Goal: Obtain resource: Download file/media

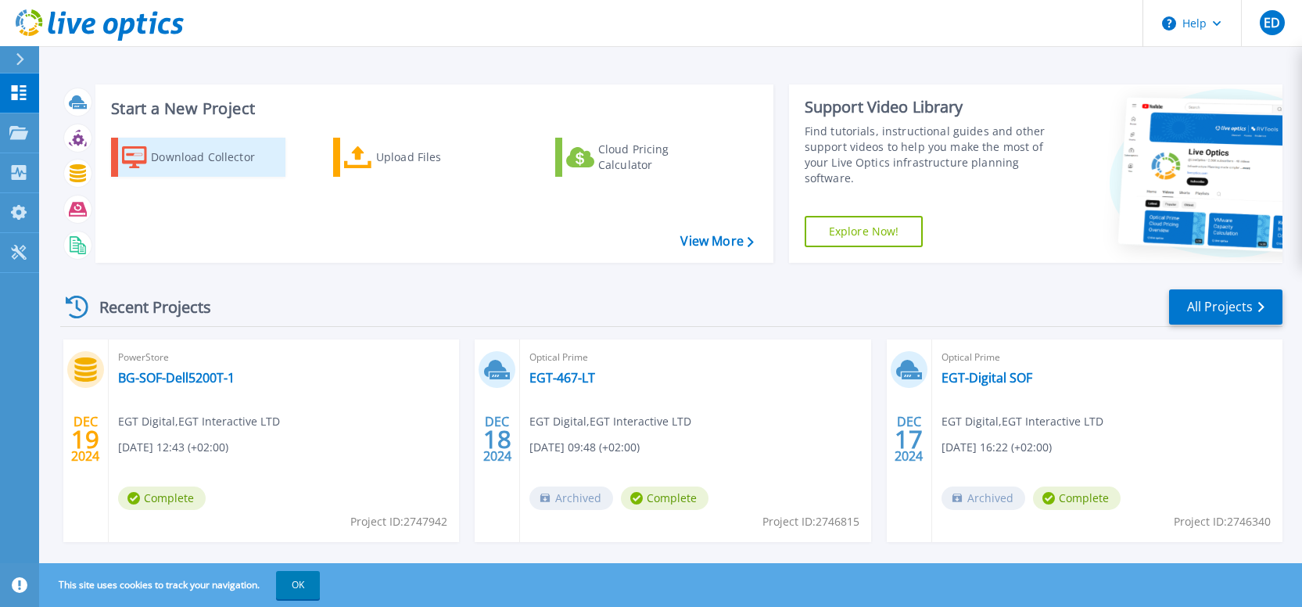
click at [184, 151] on div "Download Collector" at bounding box center [213, 157] width 125 height 31
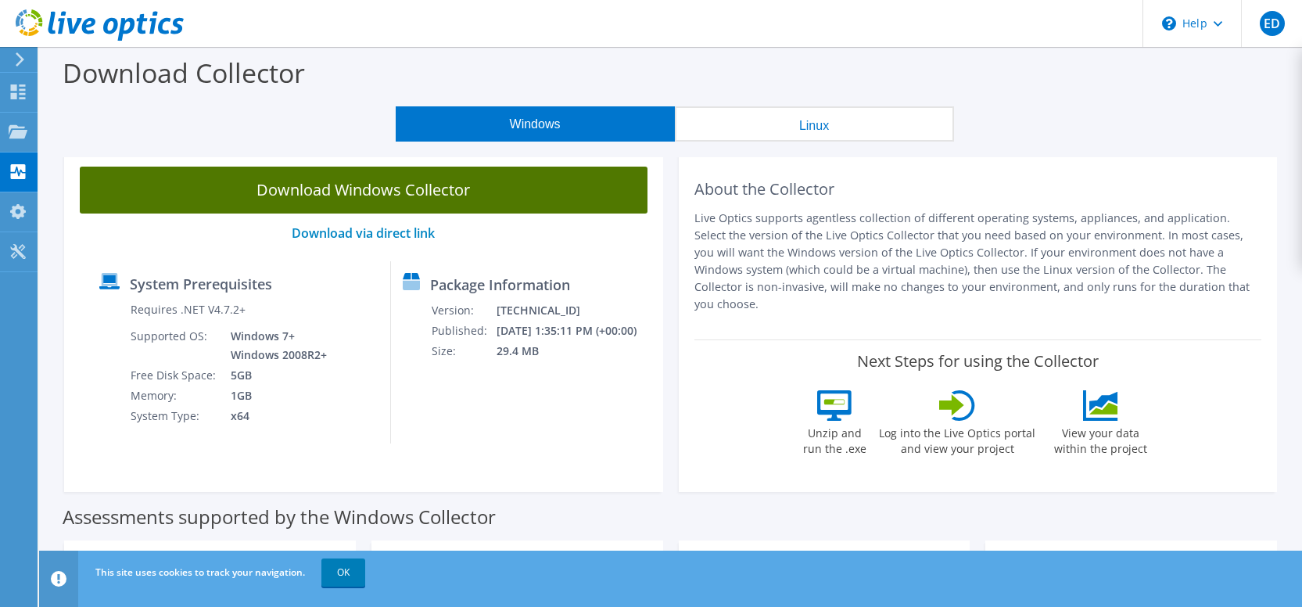
click at [364, 195] on link "Download Windows Collector" at bounding box center [364, 190] width 568 height 47
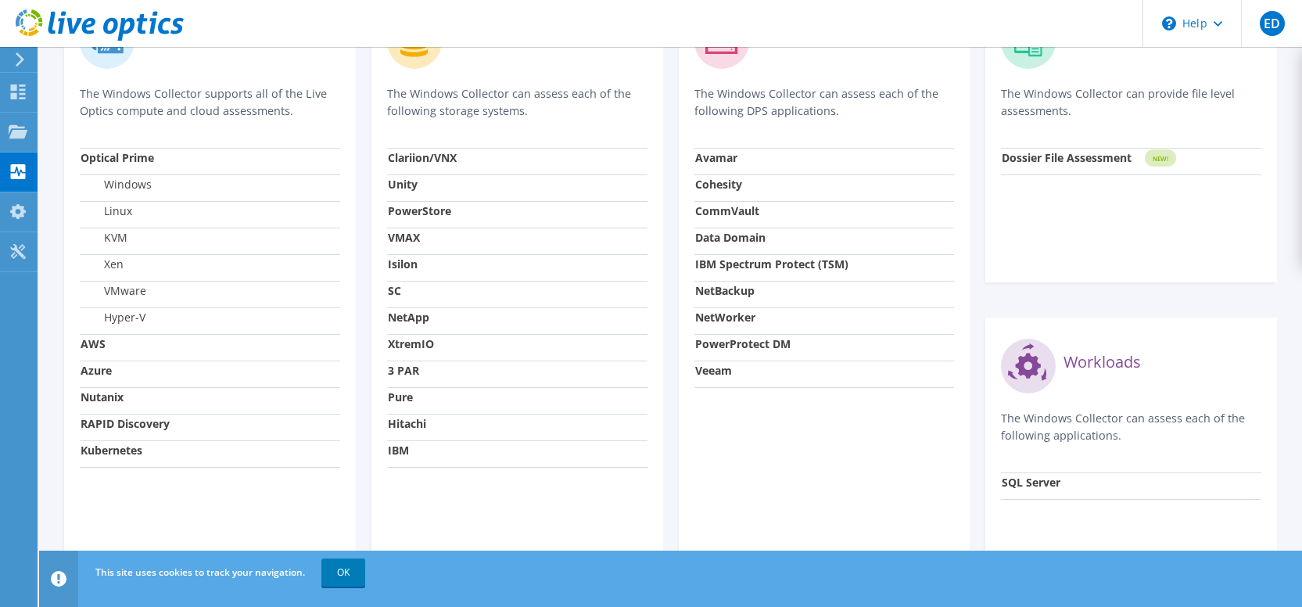
scroll to position [610, 0]
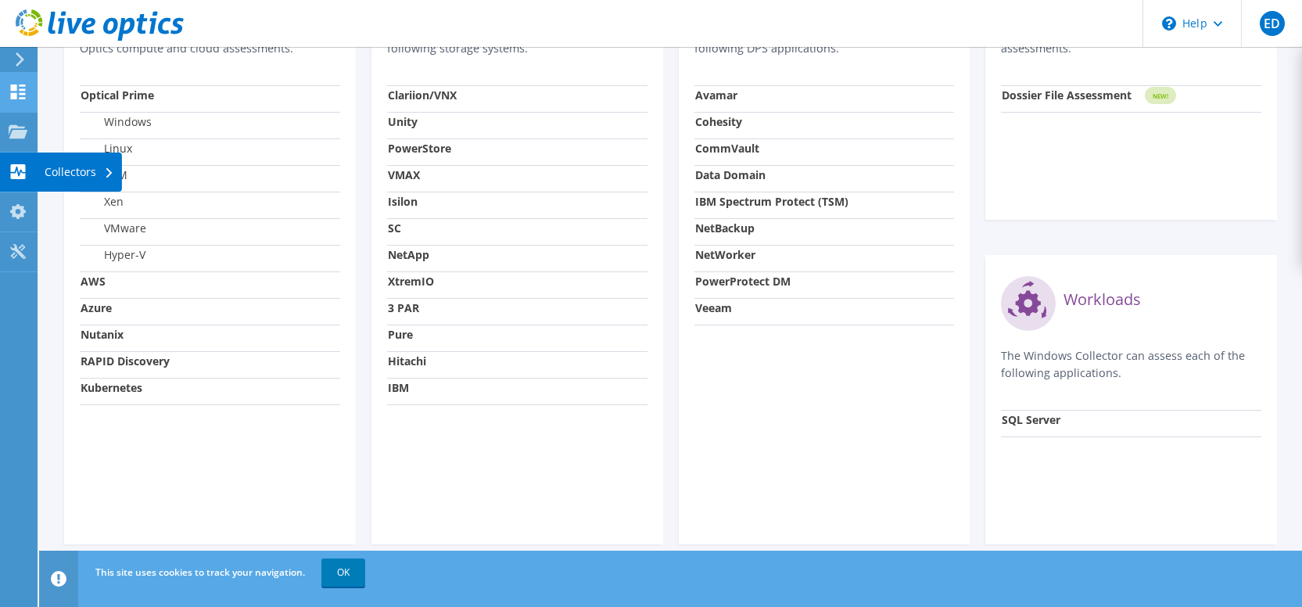
click at [27, 91] on icon at bounding box center [18, 91] width 19 height 15
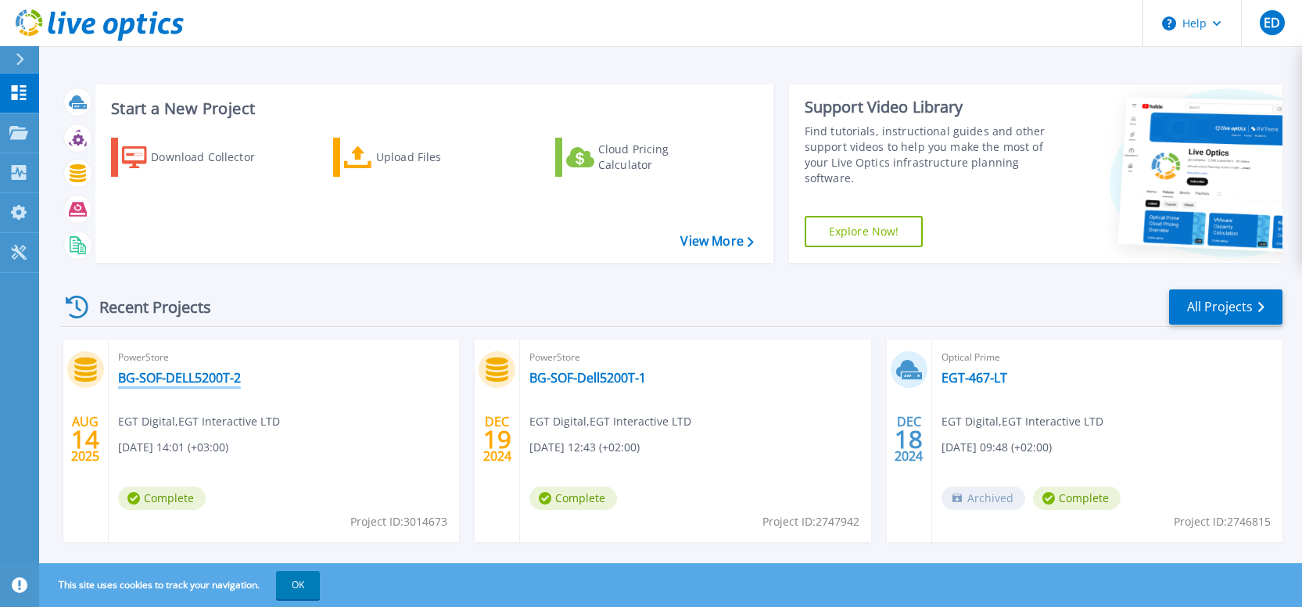
click at [220, 378] on link "BG-SOF-DELL5200T-2" at bounding box center [179, 378] width 123 height 16
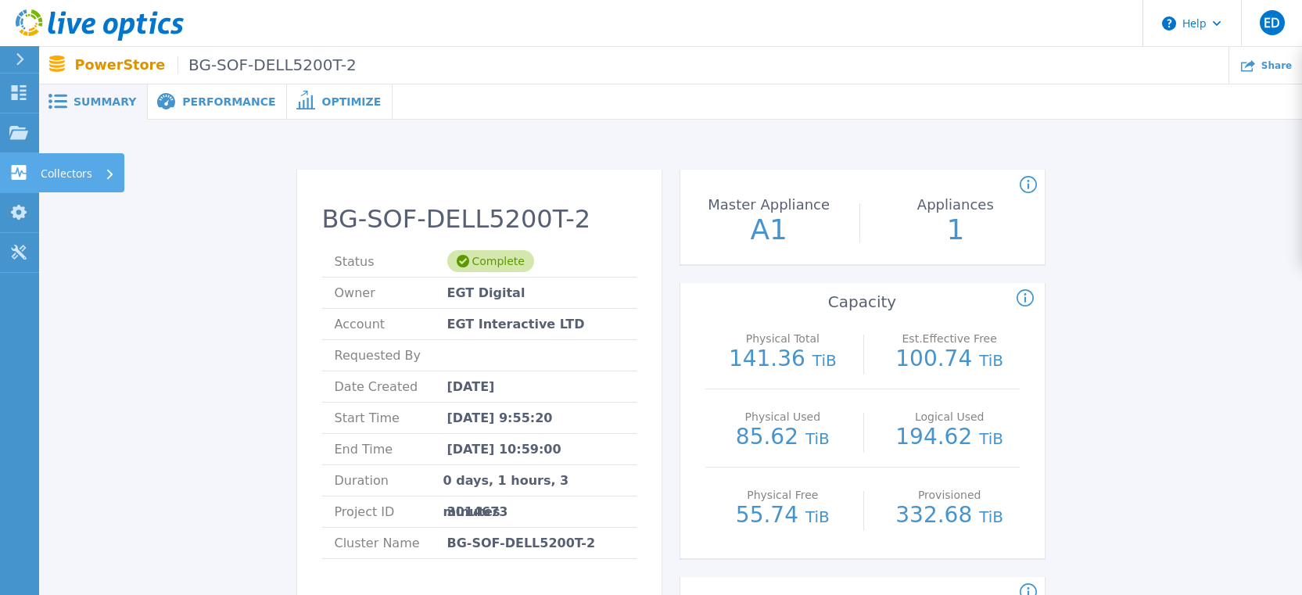
click at [16, 161] on link "Collectors Collectors" at bounding box center [19, 173] width 39 height 40
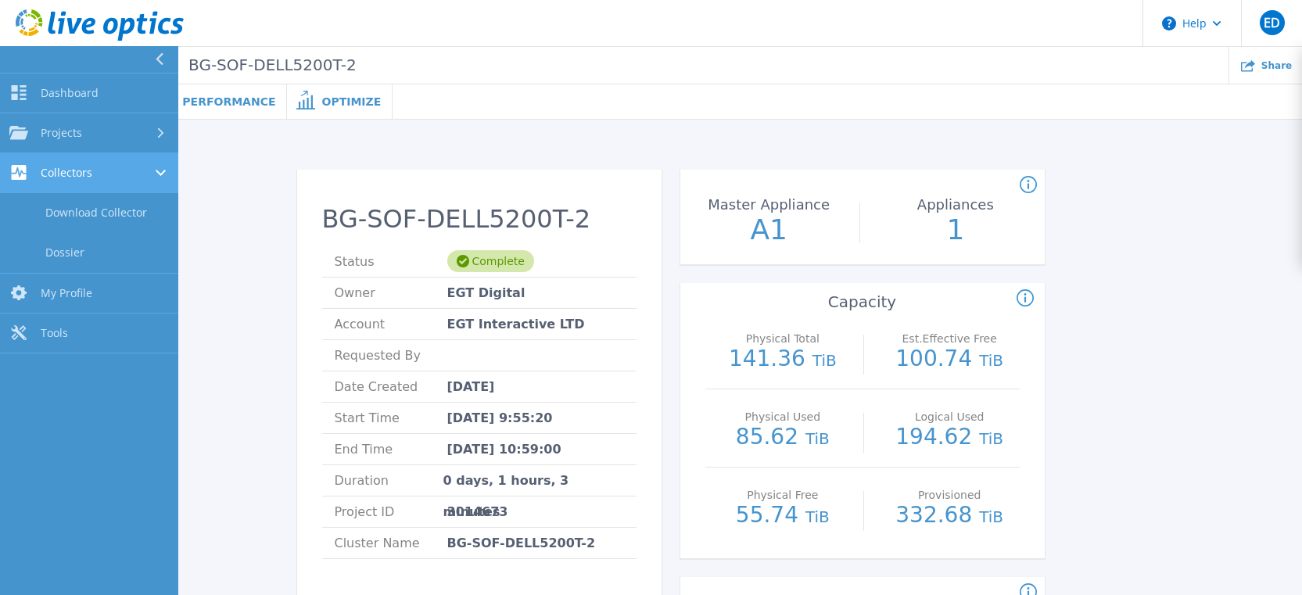
click at [169, 177] on link "Collectors Collectors" at bounding box center [89, 173] width 178 height 40
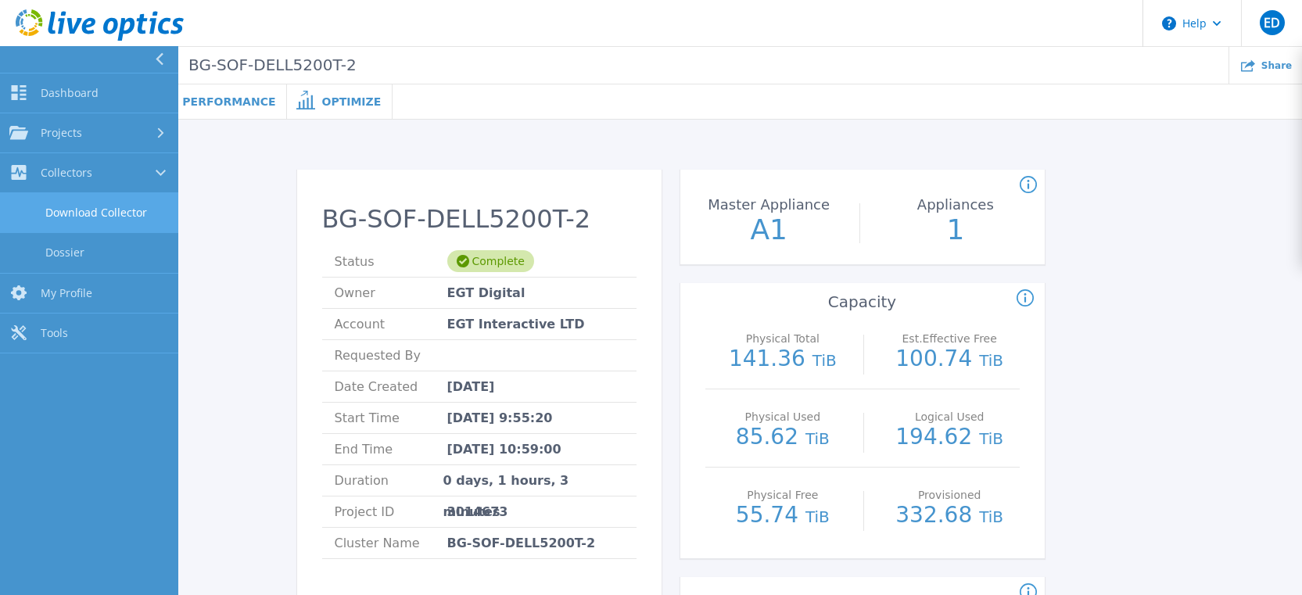
click at [134, 213] on link "Download Collector" at bounding box center [89, 213] width 178 height 40
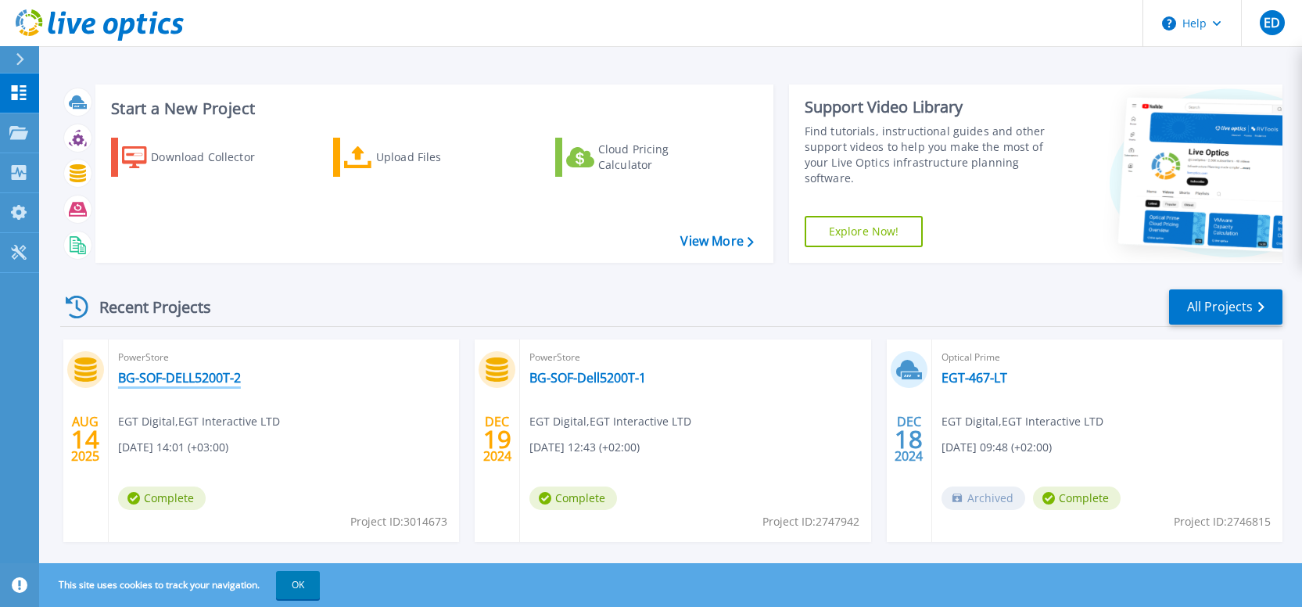
click at [220, 378] on link "BG-SOF-DELL5200T-2" at bounding box center [179, 378] width 123 height 16
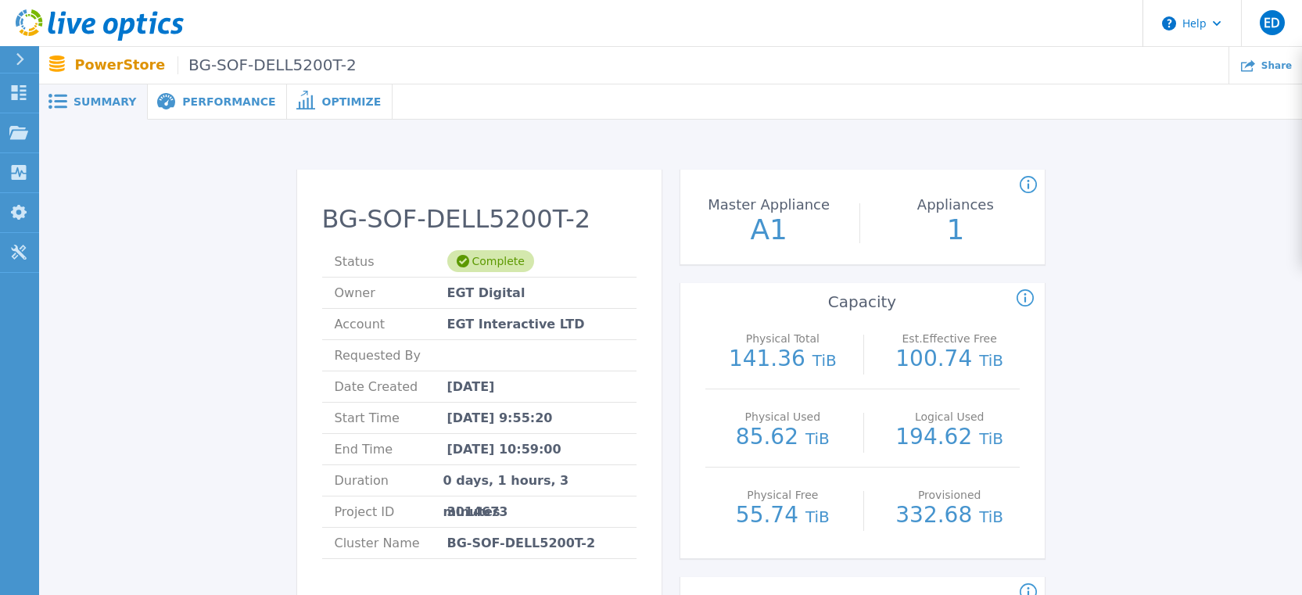
click at [195, 110] on div "Performance" at bounding box center [217, 101] width 139 height 35
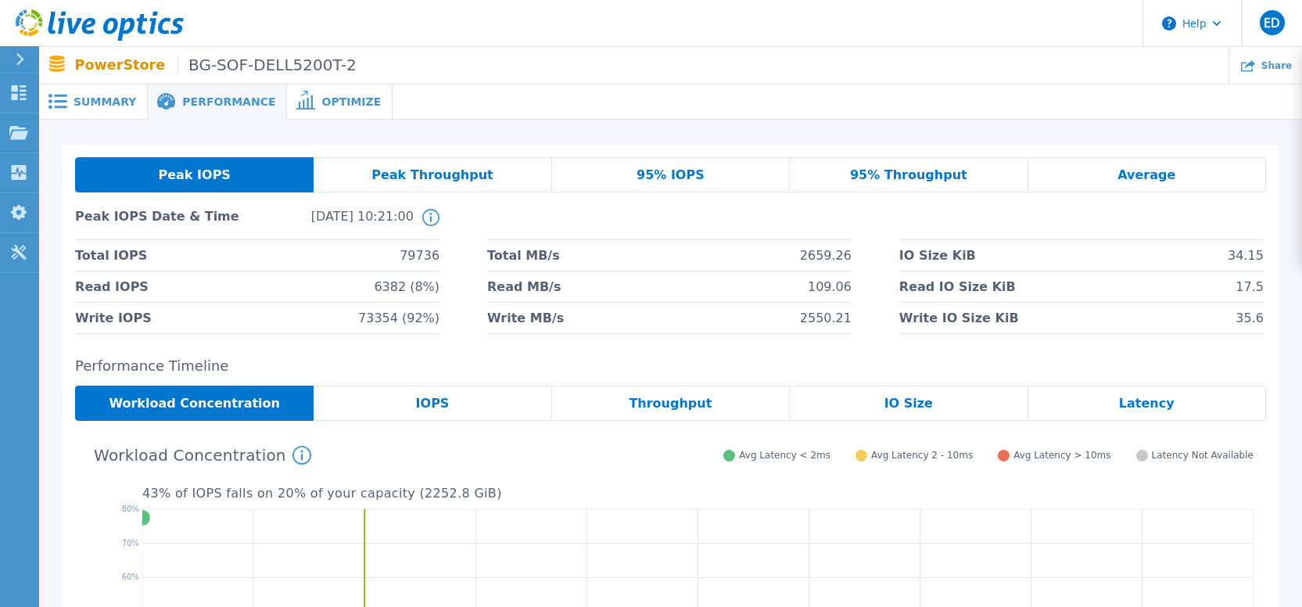
click at [930, 188] on div "95% Throughput" at bounding box center [909, 174] width 238 height 35
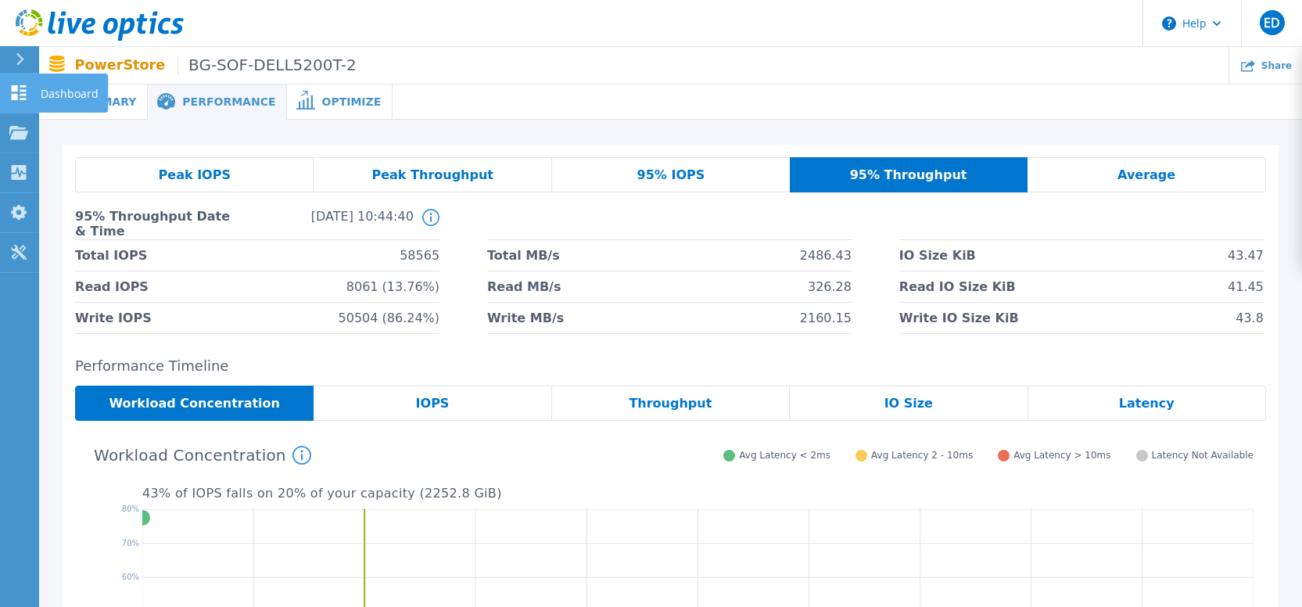
click at [17, 89] on icon at bounding box center [19, 92] width 15 height 15
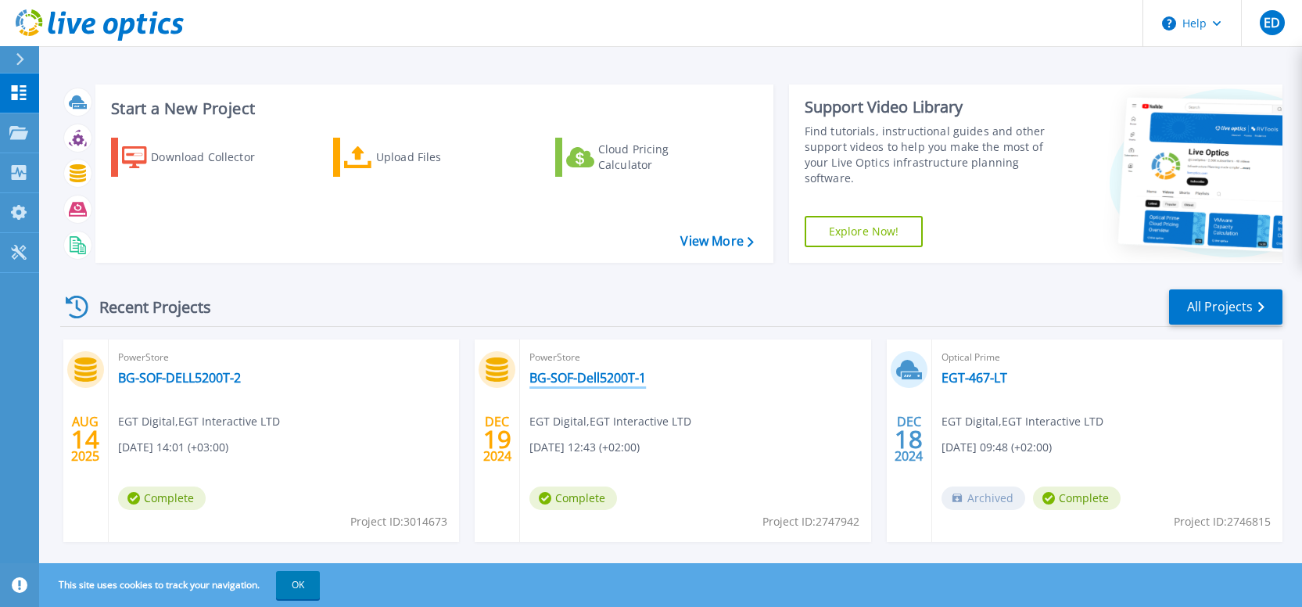
click at [563, 376] on link "BG-SOF-Dell5200T-1" at bounding box center [587, 378] width 116 height 16
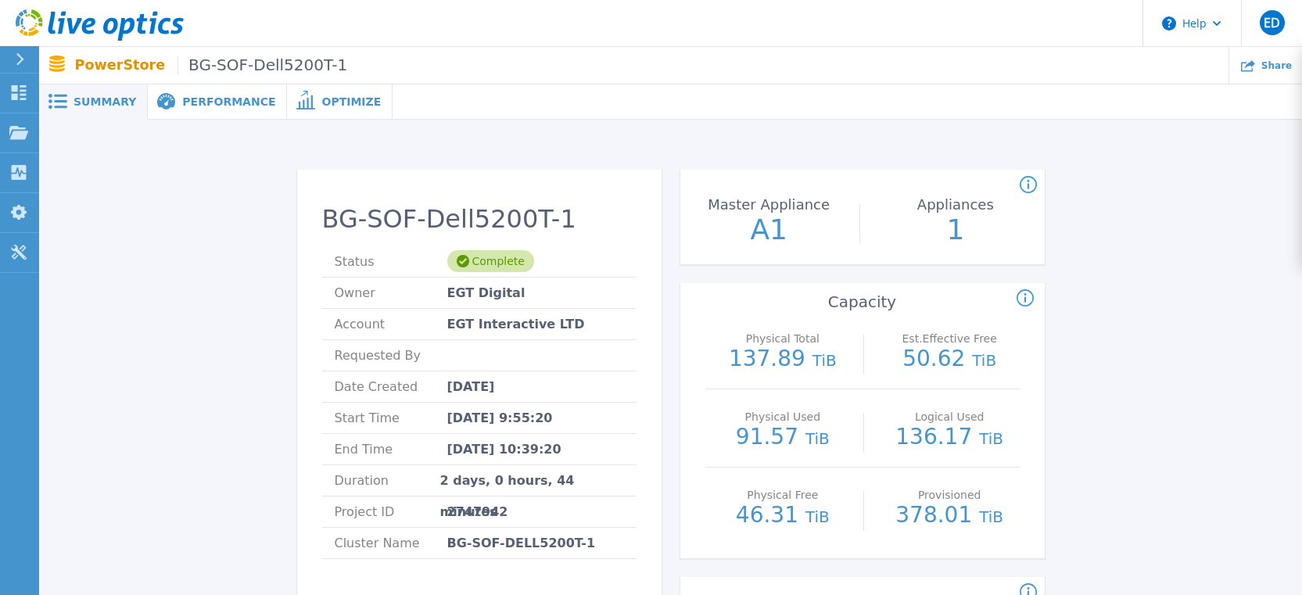
click at [233, 97] on span "Performance" at bounding box center [228, 101] width 93 height 11
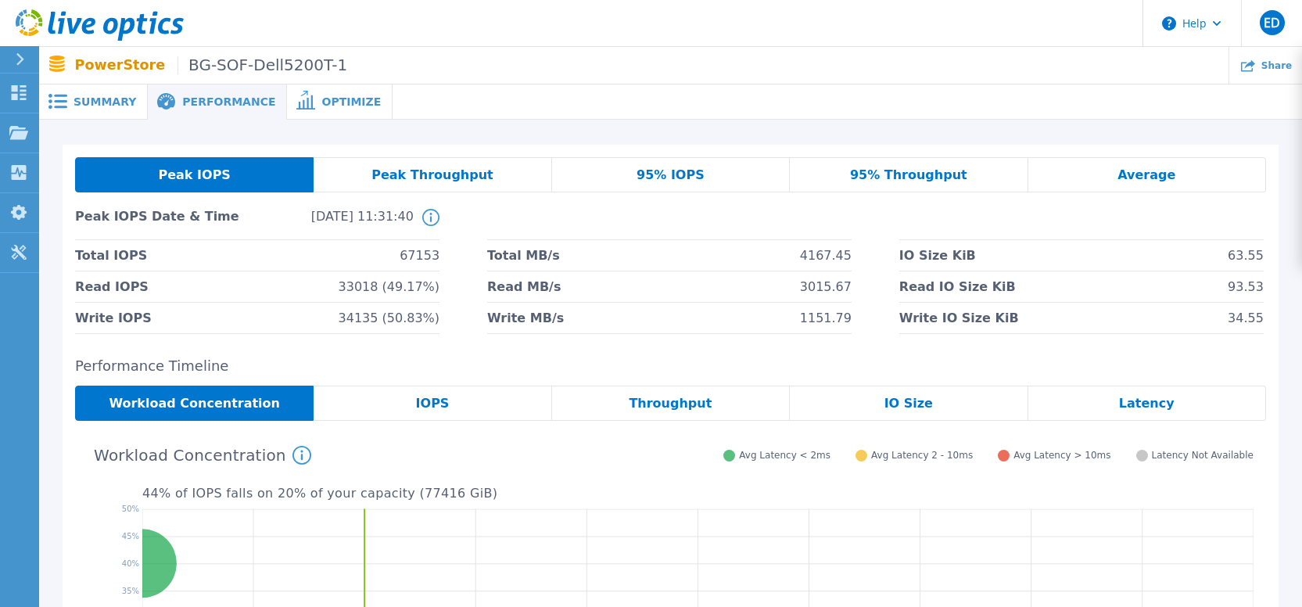
click at [205, 178] on span "Peak IOPS" at bounding box center [194, 175] width 72 height 13
click at [427, 181] on span "Peak Throughput" at bounding box center [432, 175] width 122 height 13
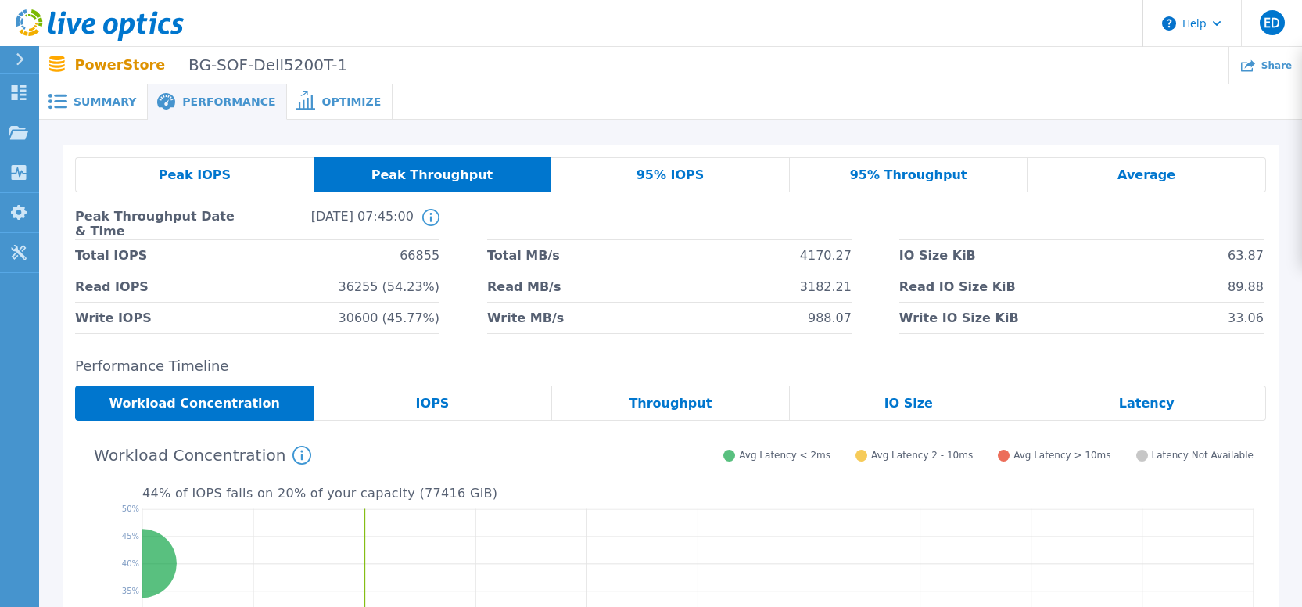
click at [629, 172] on div "95% IOPS" at bounding box center [670, 174] width 238 height 35
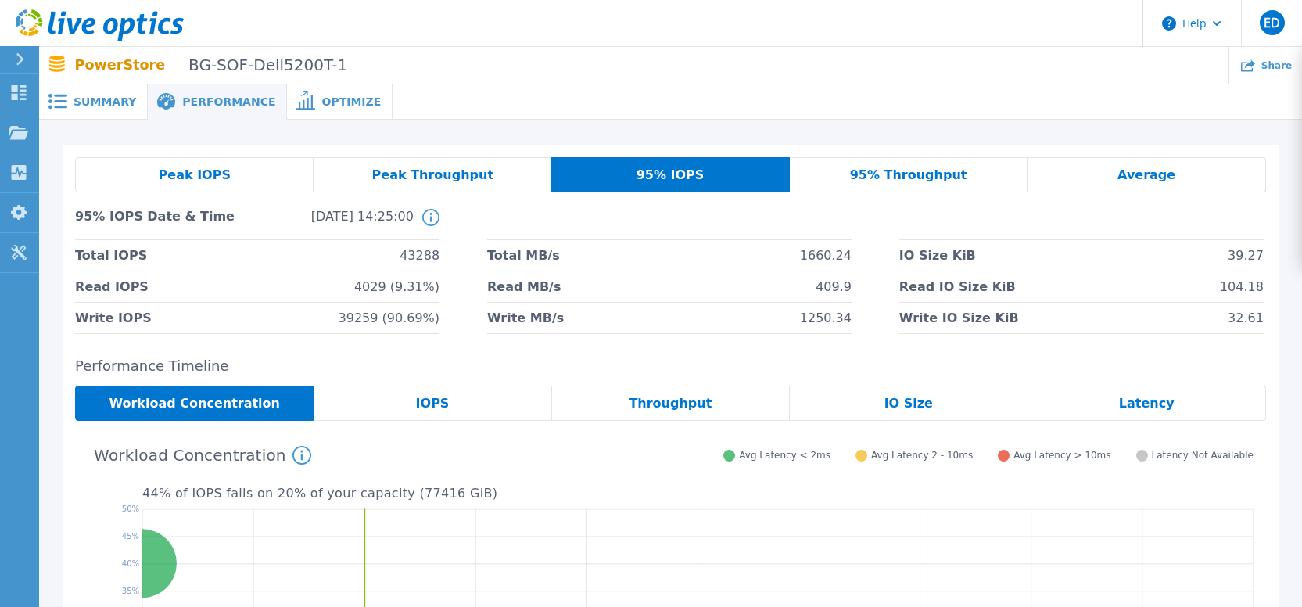
click at [915, 175] on span "95% Throughput" at bounding box center [908, 175] width 117 height 13
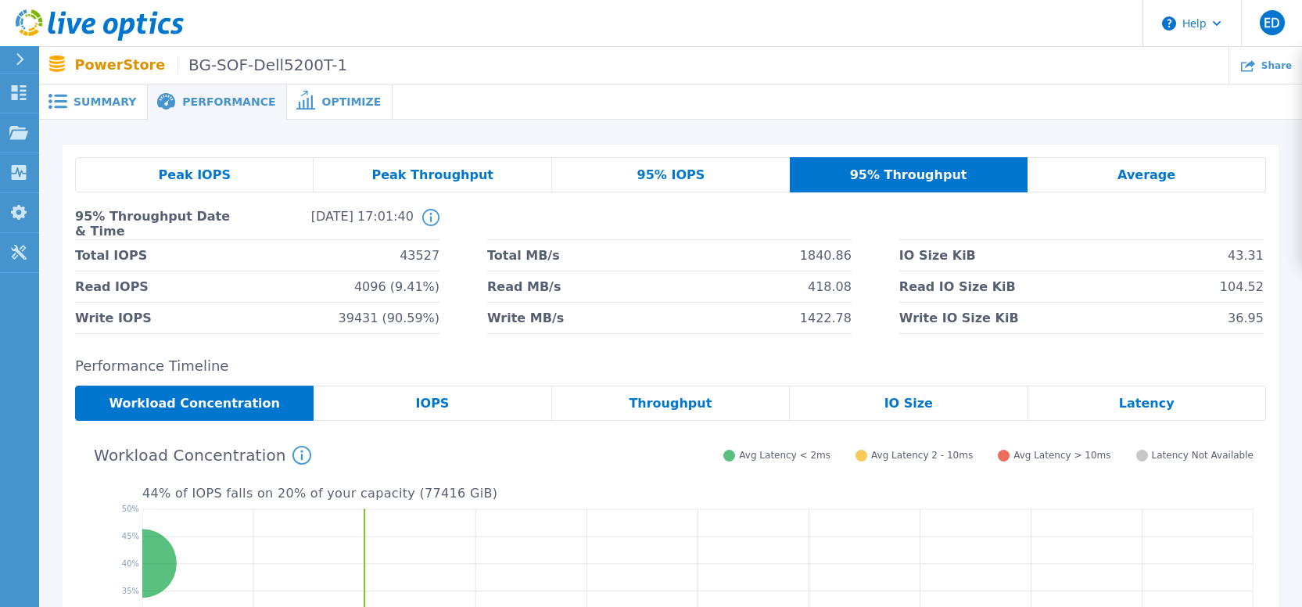
click at [1108, 180] on div "Average" at bounding box center [1146, 174] width 238 height 35
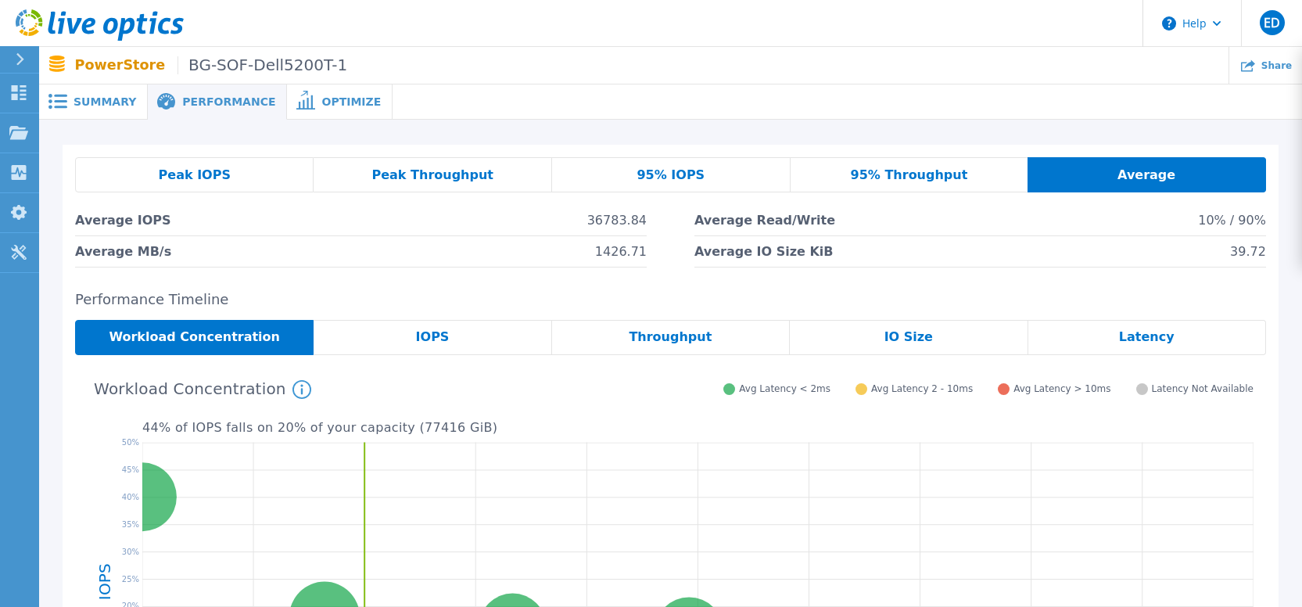
click at [321, 102] on span "Optimize" at bounding box center [350, 101] width 59 height 11
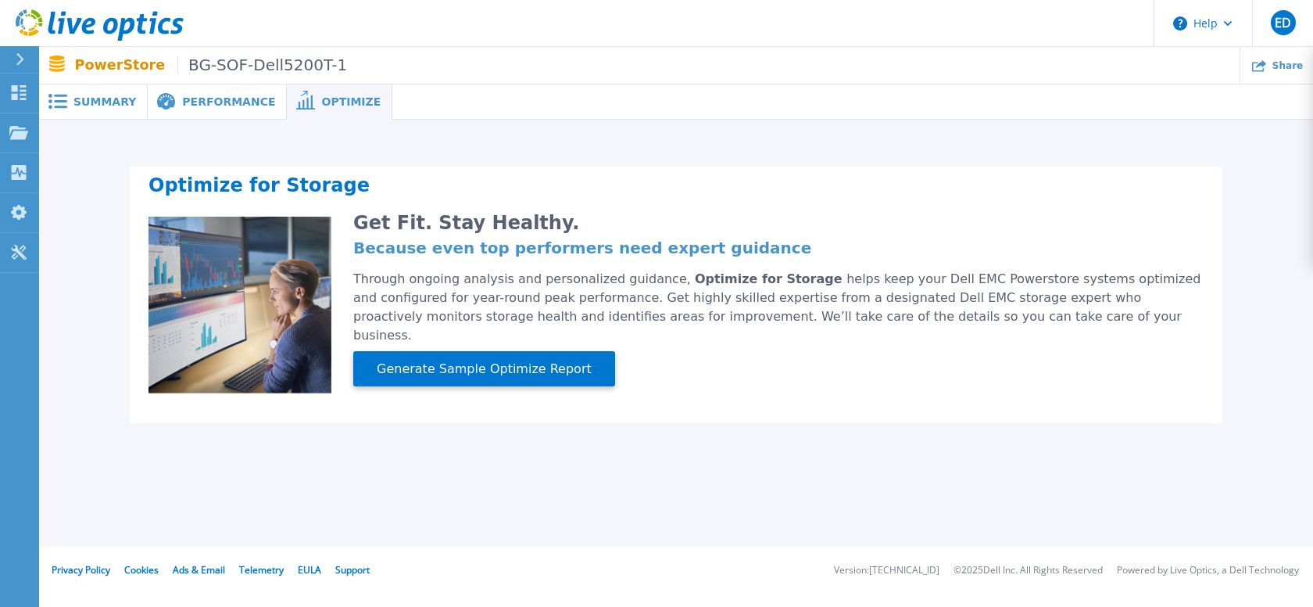
click at [110, 101] on span "Summary" at bounding box center [104, 101] width 63 height 11
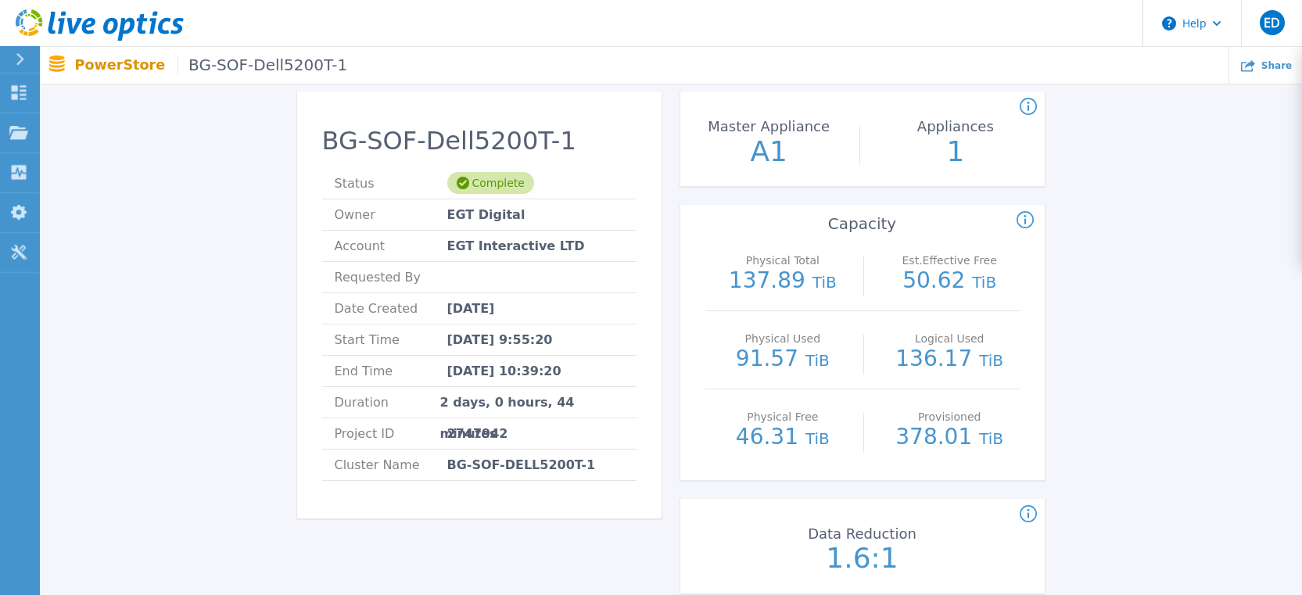
scroll to position [391, 0]
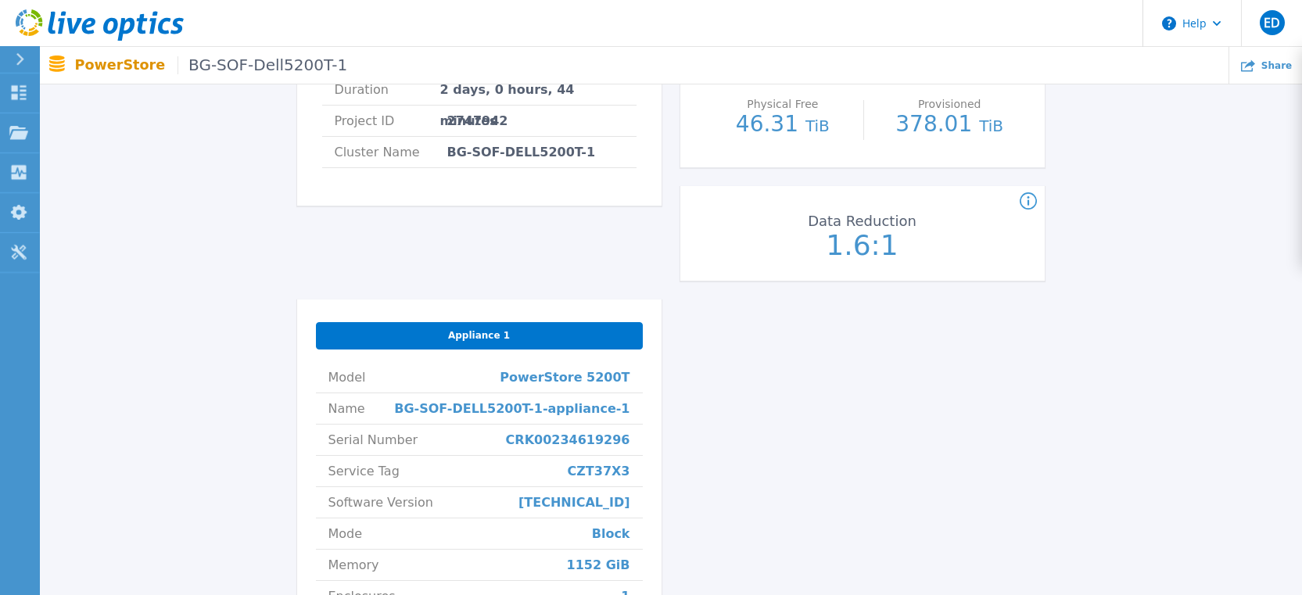
click at [482, 333] on span "Appliance 1" at bounding box center [479, 335] width 62 height 13
click at [485, 340] on span "Appliance 1" at bounding box center [479, 335] width 62 height 13
click at [483, 343] on div "Appliance 1" at bounding box center [479, 335] width 327 height 27
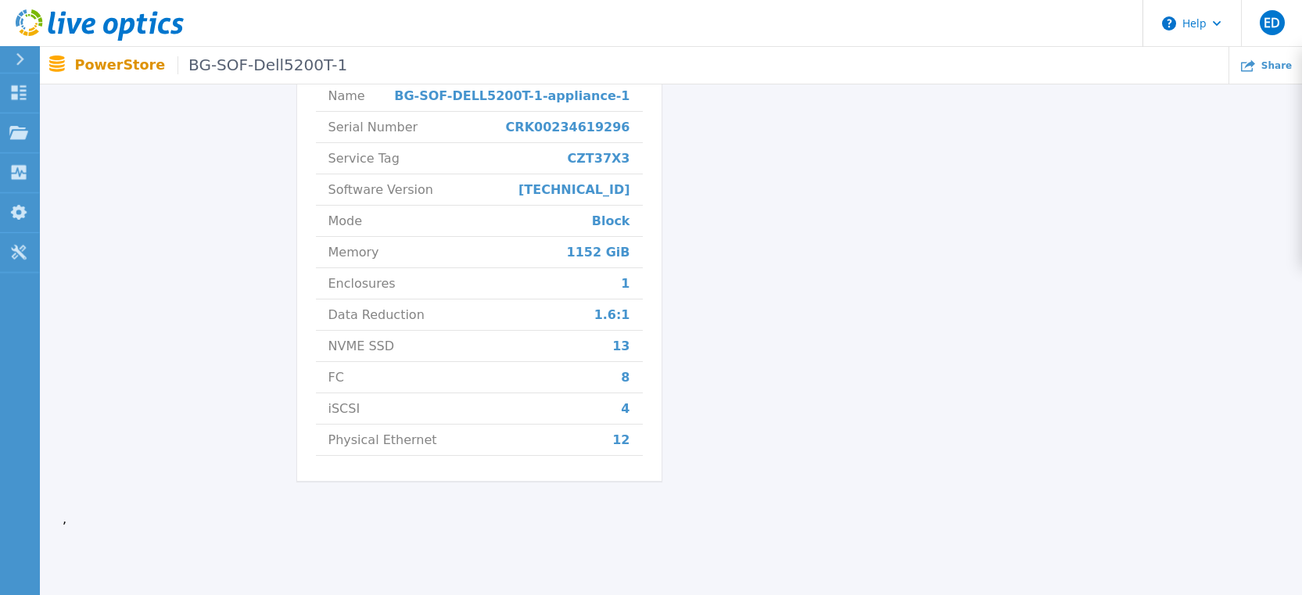
scroll to position [765, 0]
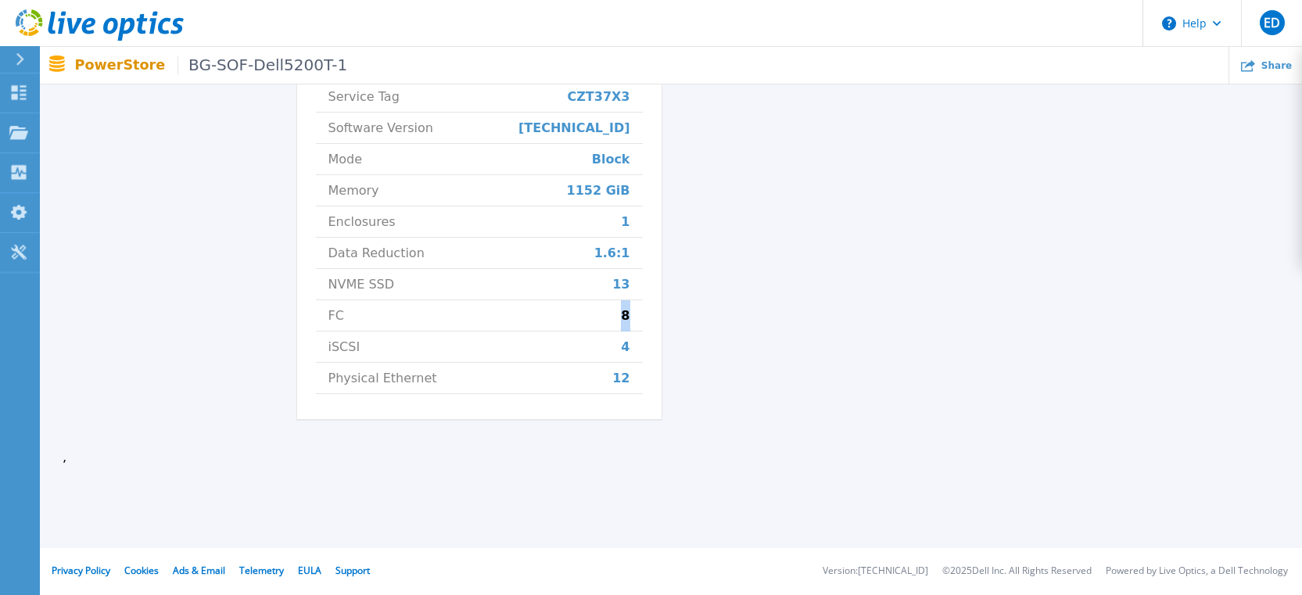
drag, startPoint x: 599, startPoint y: 322, endPoint x: 633, endPoint y: 324, distance: 34.4
click at [633, 324] on li "FC 8" at bounding box center [479, 315] width 327 height 31
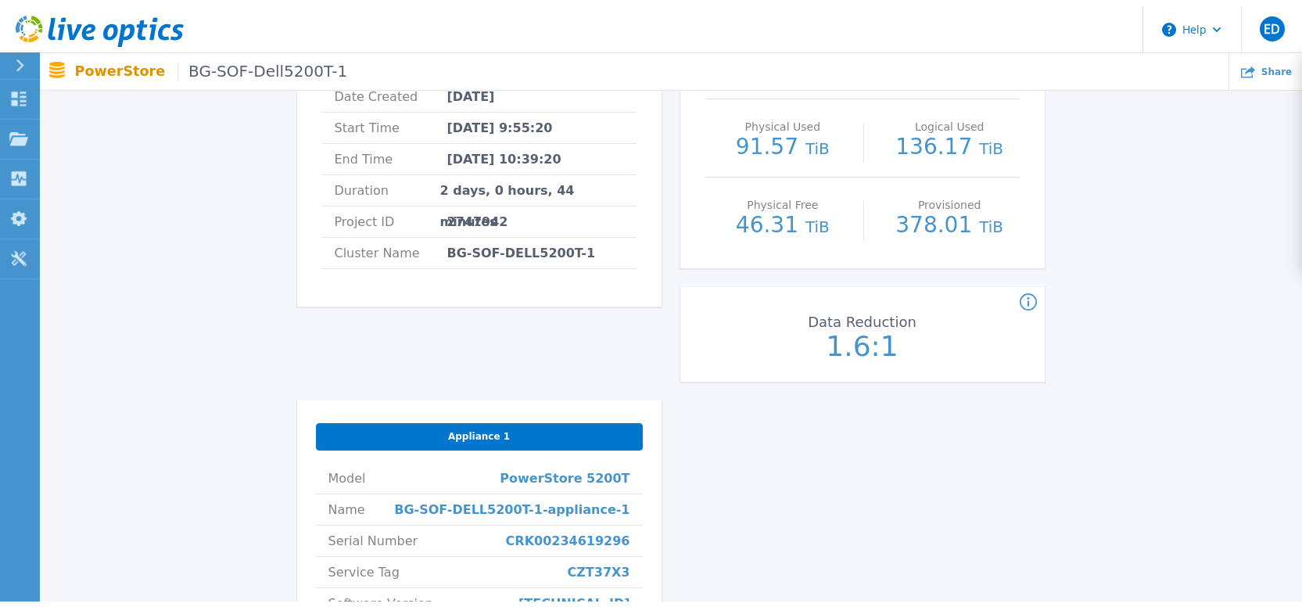
scroll to position [0, 0]
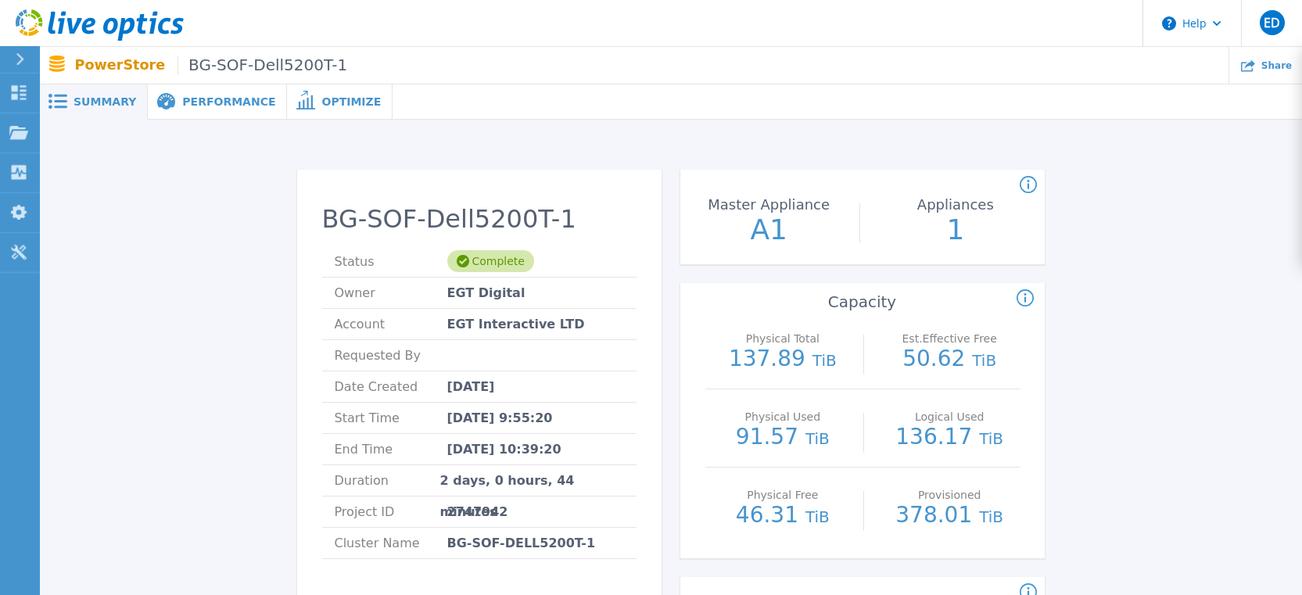
click at [213, 101] on span "Performance" at bounding box center [228, 101] width 93 height 11
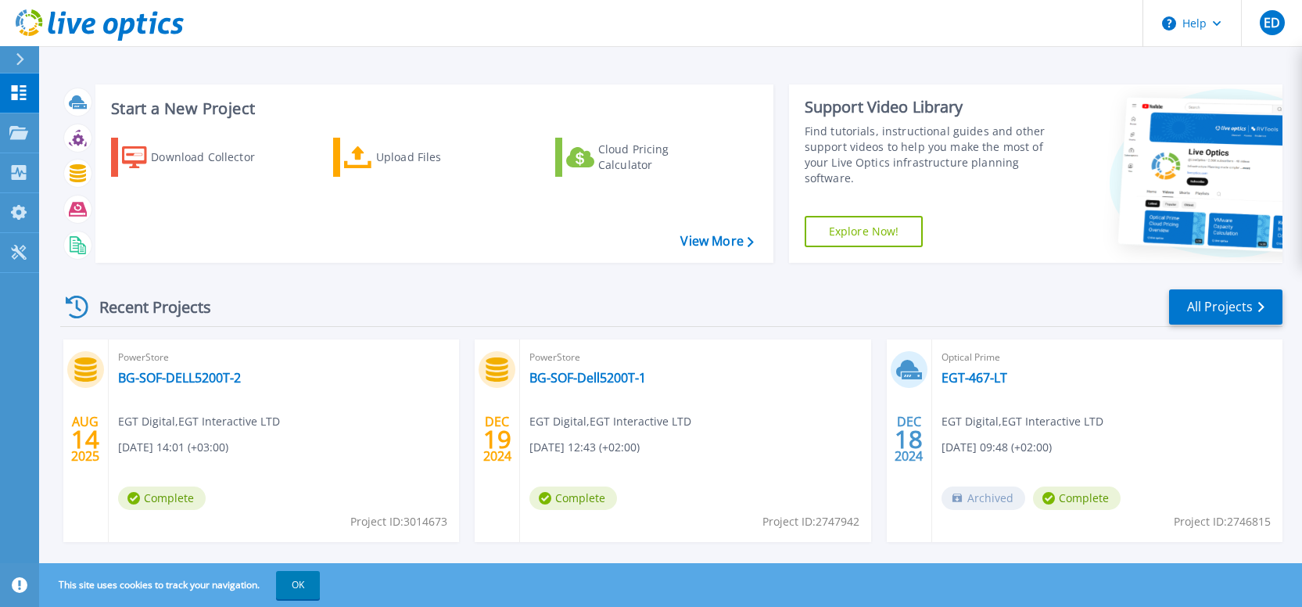
scroll to position [260, 0]
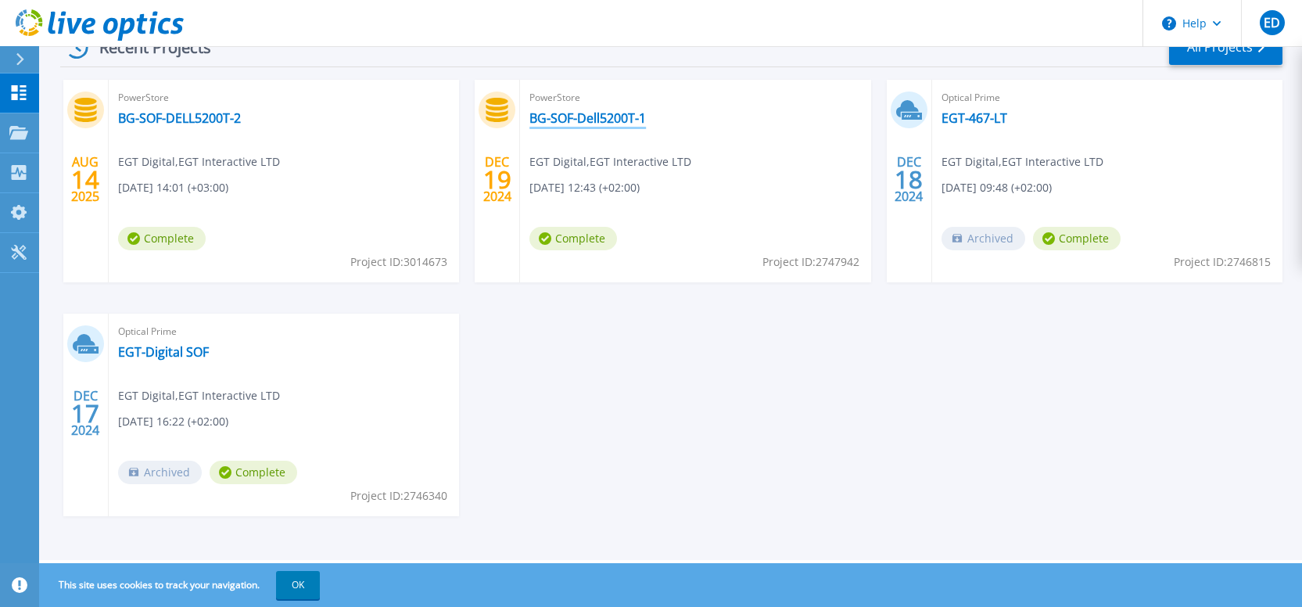
click at [583, 113] on link "BG-SOF-Dell5200T-1" at bounding box center [587, 118] width 116 height 16
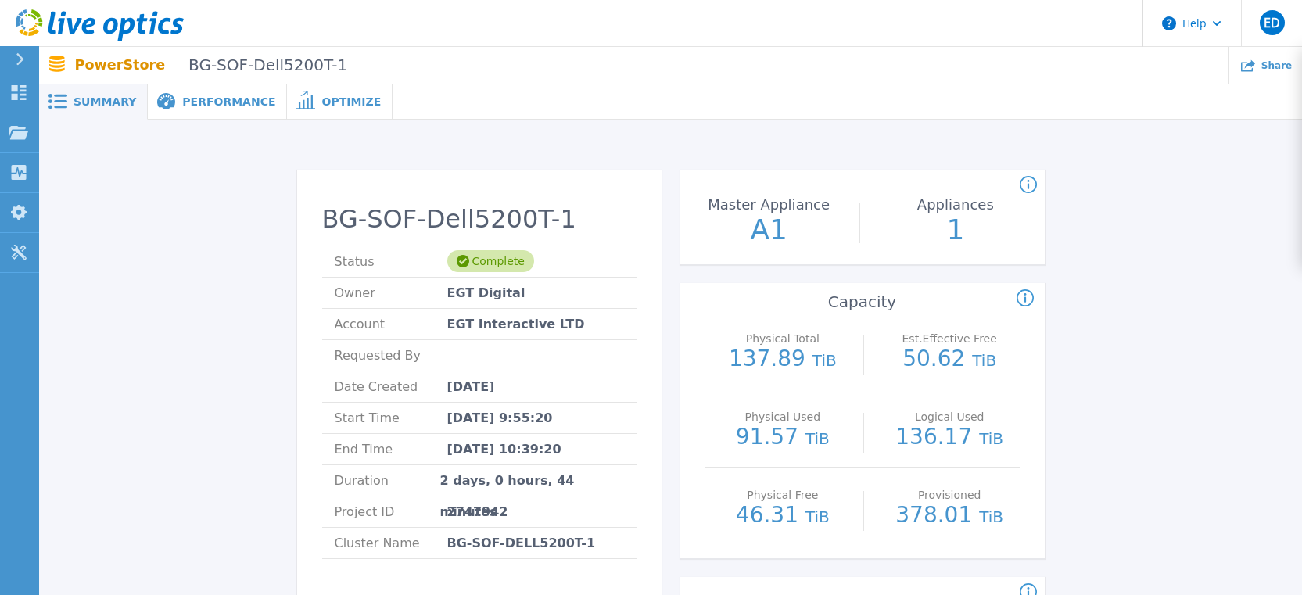
click at [535, 410] on span "Dec 17, 2024 9:55:20" at bounding box center [500, 418] width 106 height 30
drag, startPoint x: 535, startPoint y: 410, endPoint x: 521, endPoint y: 475, distance: 66.2
click at [521, 475] on span "2 days, 0 hours, 44 minutes" at bounding box center [532, 480] width 184 height 30
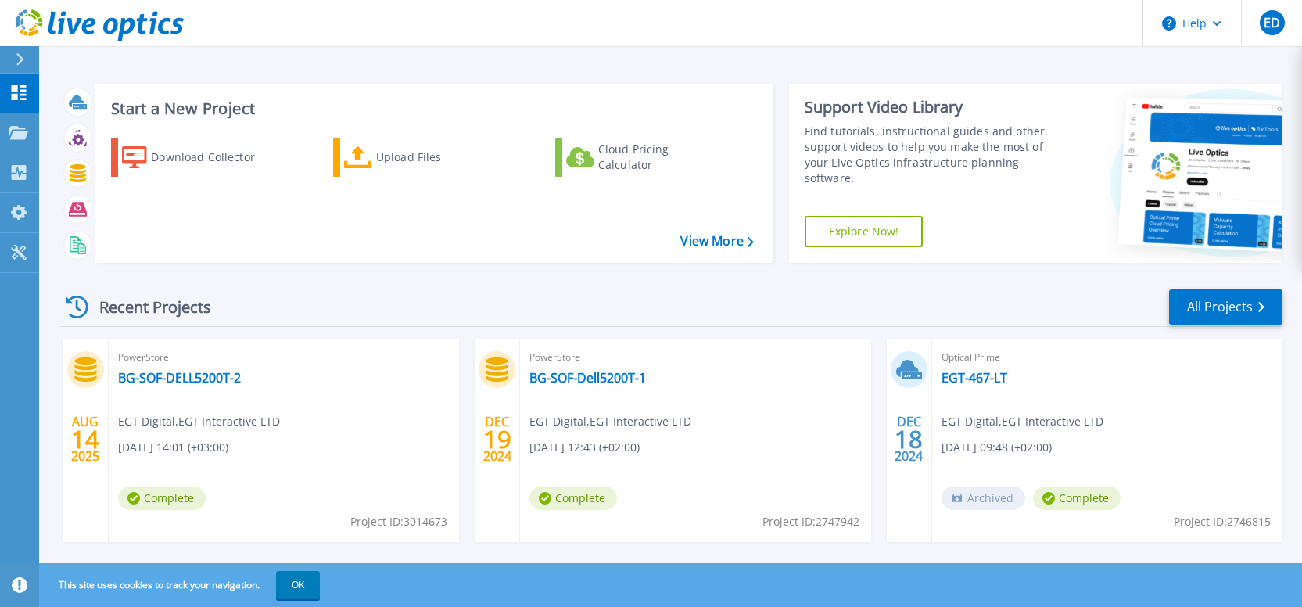
scroll to position [260, 0]
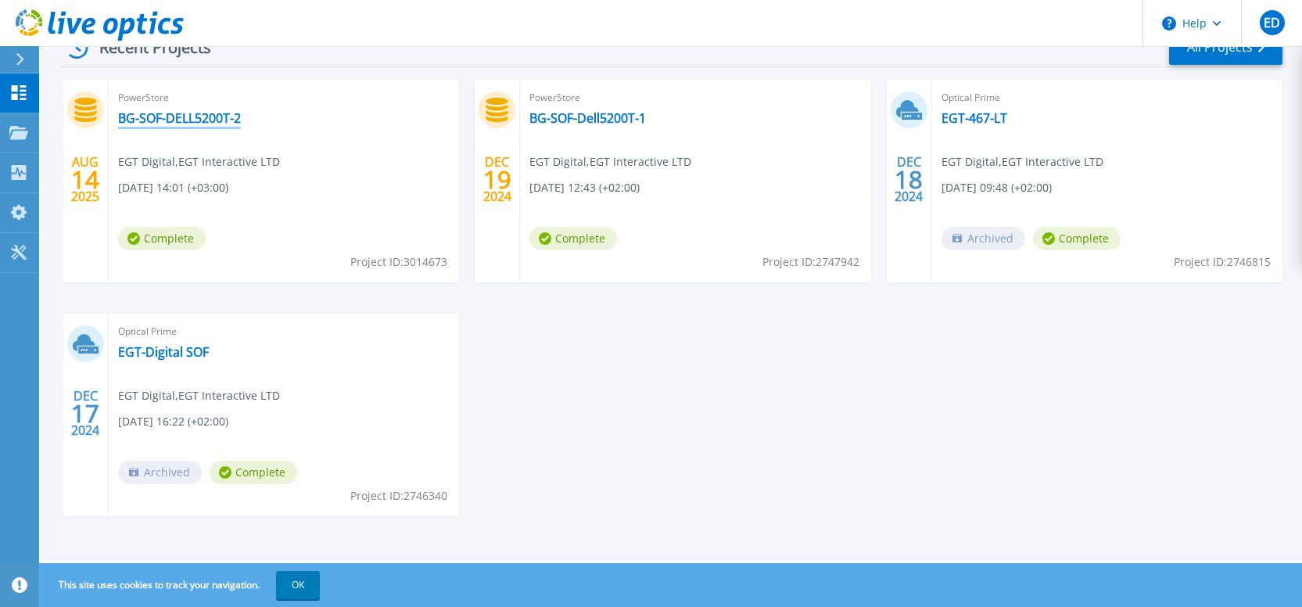
click at [211, 112] on link "BG-SOF-DELL5200T-2" at bounding box center [179, 118] width 123 height 16
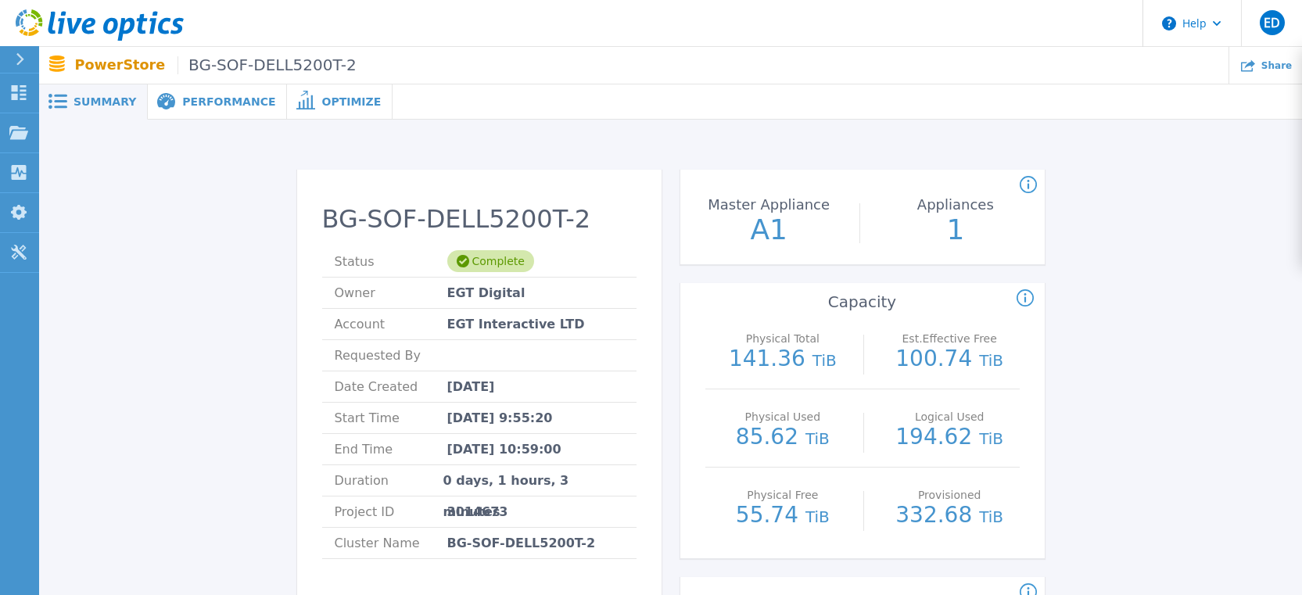
click at [530, 417] on span "Aug 14, 2025 9:55:20" at bounding box center [500, 418] width 106 height 30
drag, startPoint x: 530, startPoint y: 417, endPoint x: 561, endPoint y: 444, distance: 41.6
click at [561, 444] on span "Aug 14, 2025 10:59:00" at bounding box center [504, 449] width 114 height 30
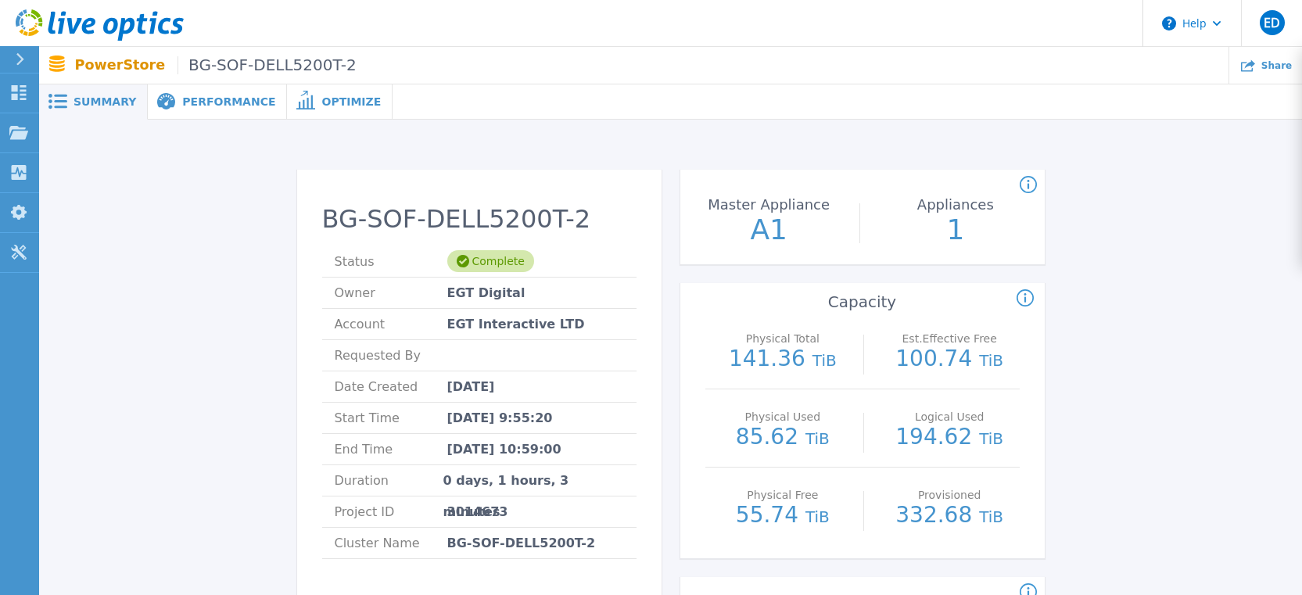
drag, startPoint x: 561, startPoint y: 444, endPoint x: 510, endPoint y: 478, distance: 61.6
click at [510, 478] on span "0 days, 1 hours, 3 minutes" at bounding box center [533, 480] width 181 height 30
drag, startPoint x: 510, startPoint y: 478, endPoint x: 571, endPoint y: 478, distance: 61.0
click at [571, 478] on span "0 days, 1 hours, 3 minutes" at bounding box center [533, 480] width 181 height 30
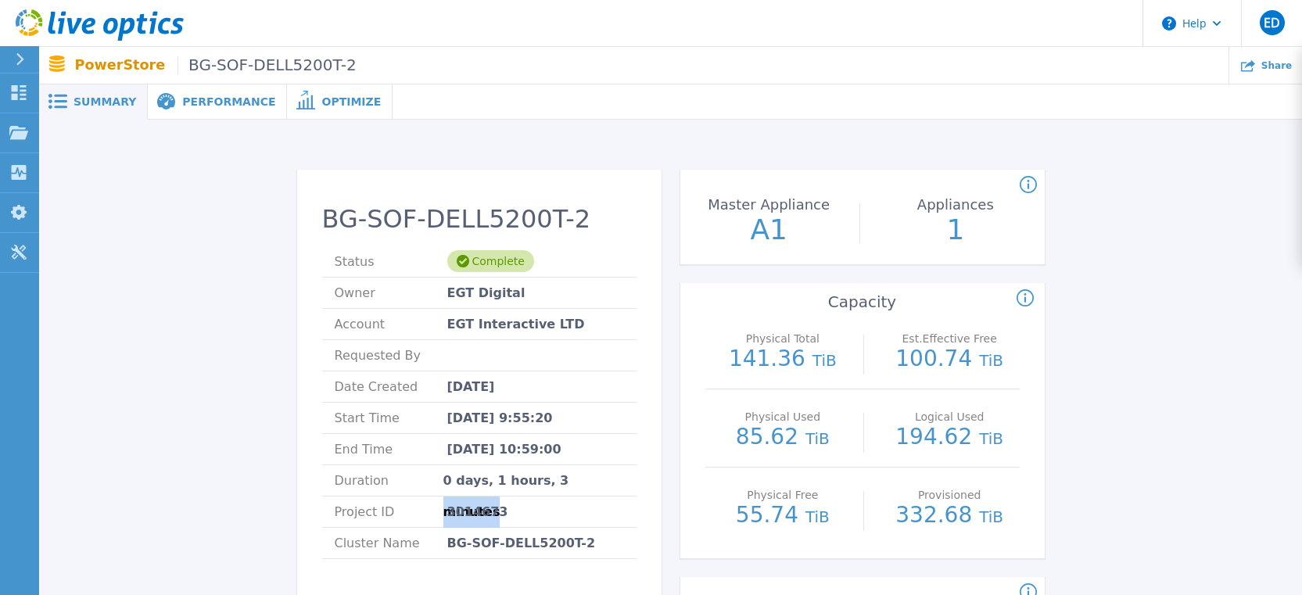
click at [571, 478] on span "0 days, 1 hours, 3 minutes" at bounding box center [533, 480] width 181 height 30
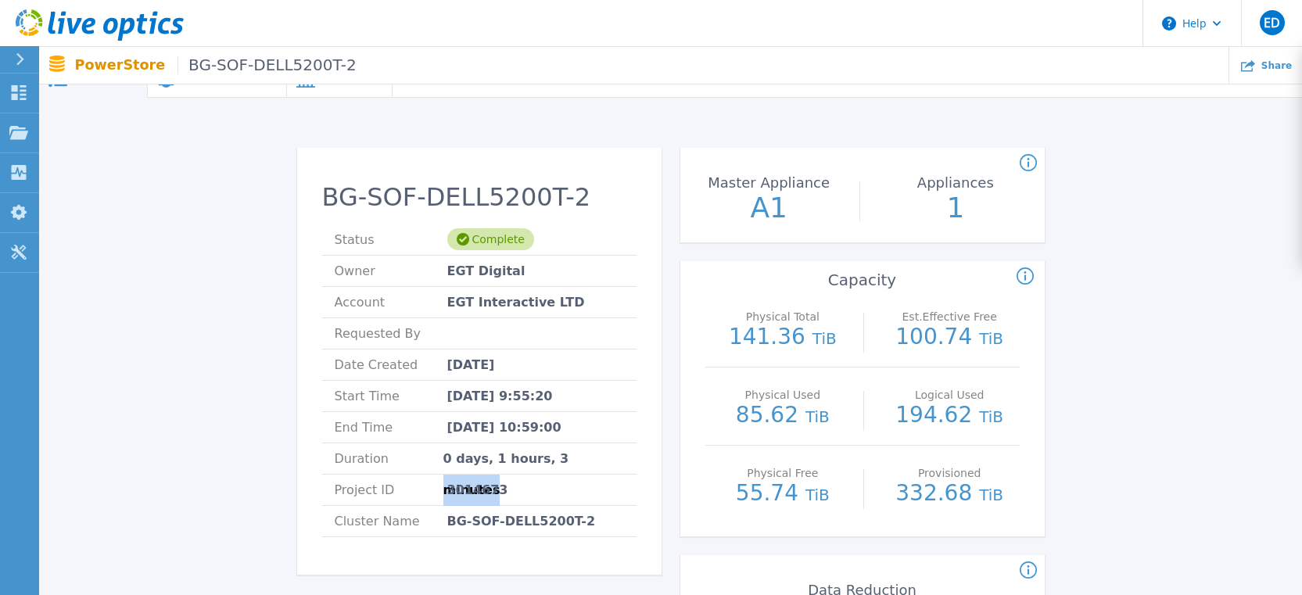
scroll to position [21, 0]
click at [18, 54] on icon at bounding box center [20, 59] width 8 height 13
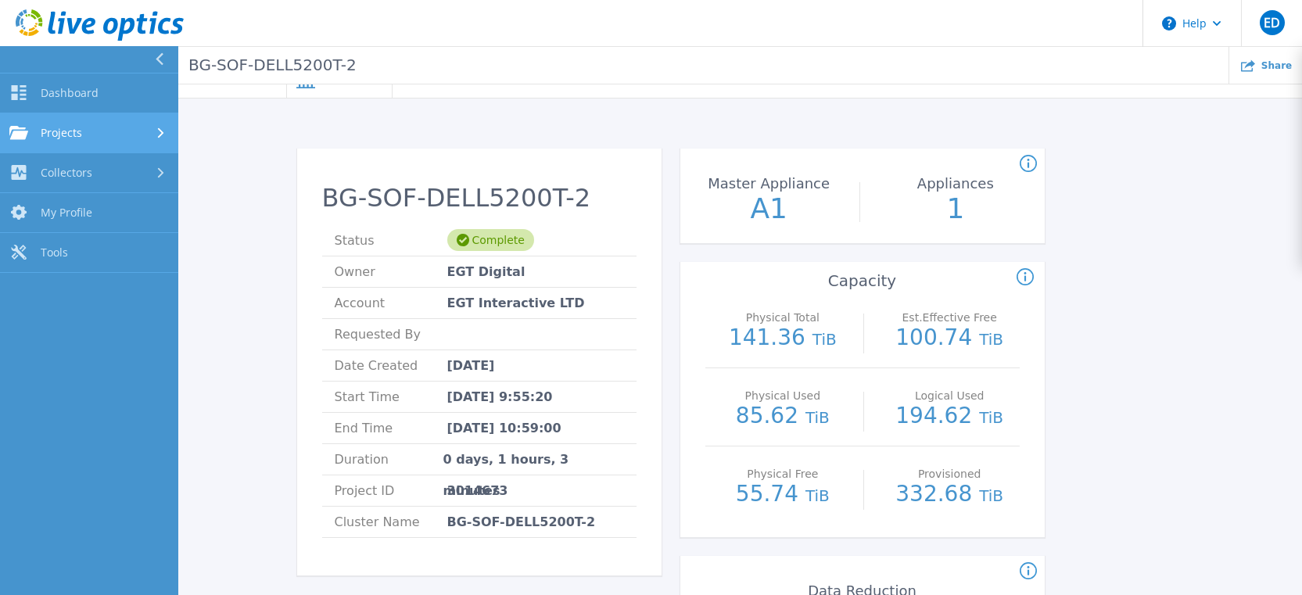
click at [109, 136] on div "Projects" at bounding box center [88, 133] width 159 height 14
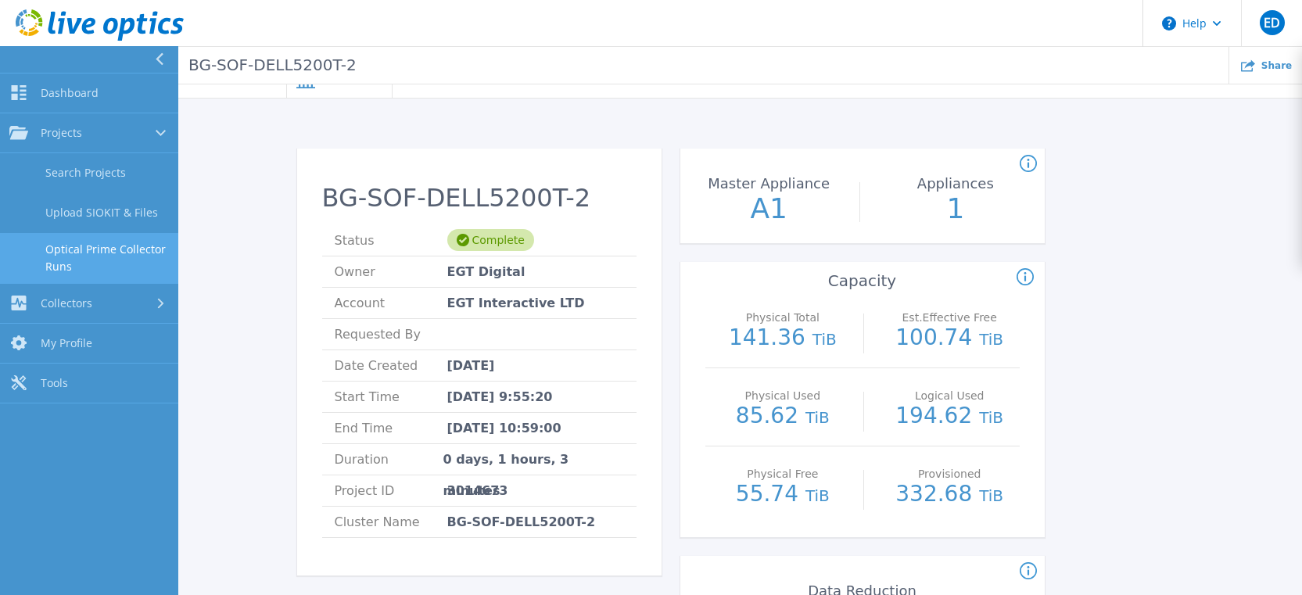
click at [139, 262] on link "Optical Prime Collector Runs" at bounding box center [89, 258] width 178 height 50
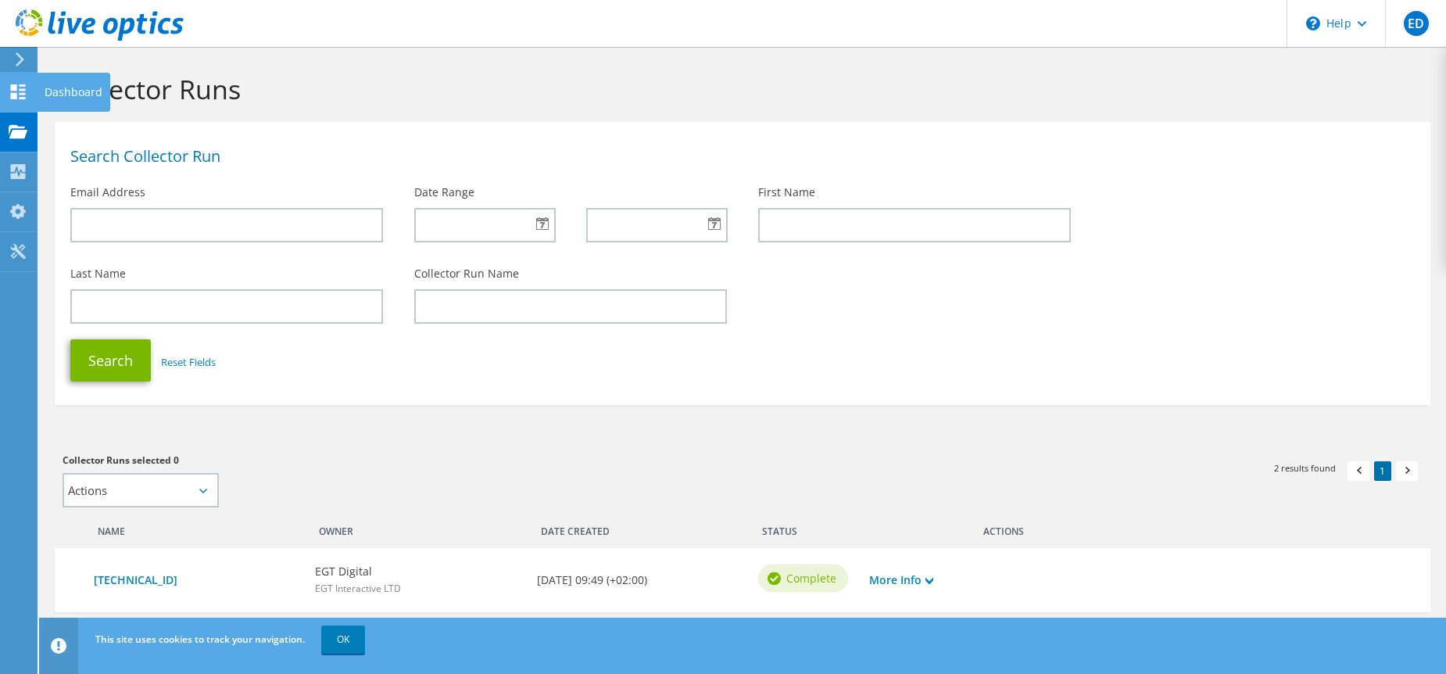
click at [25, 88] on icon at bounding box center [18, 91] width 19 height 15
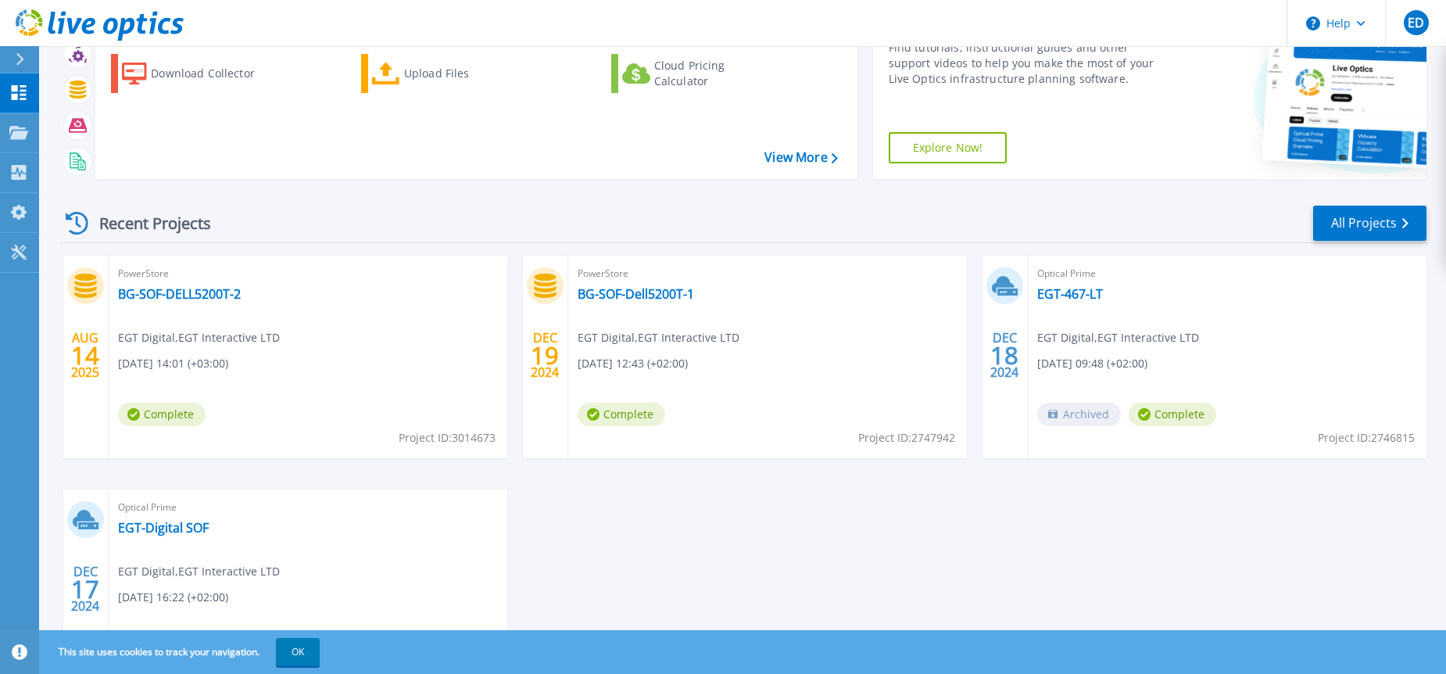
scroll to position [192, 0]
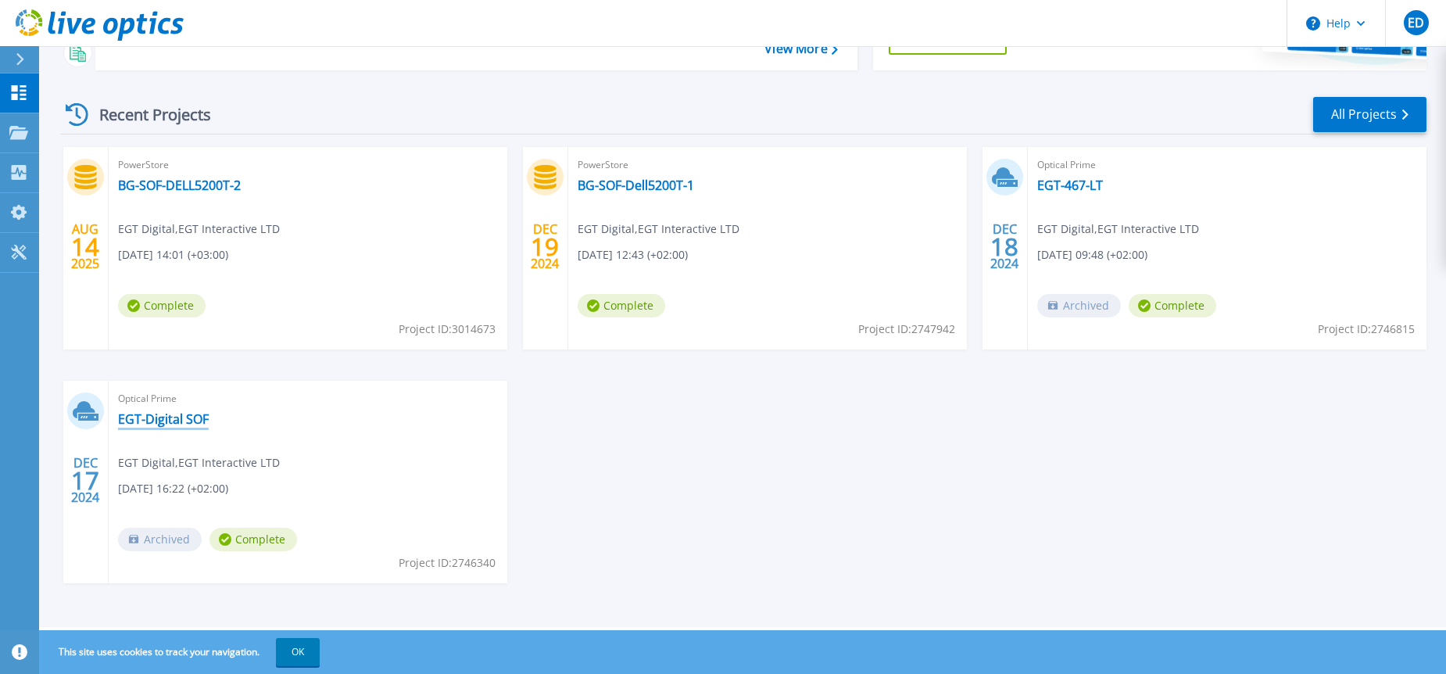
click at [178, 412] on link "EGT-Digital SOF" at bounding box center [163, 419] width 91 height 16
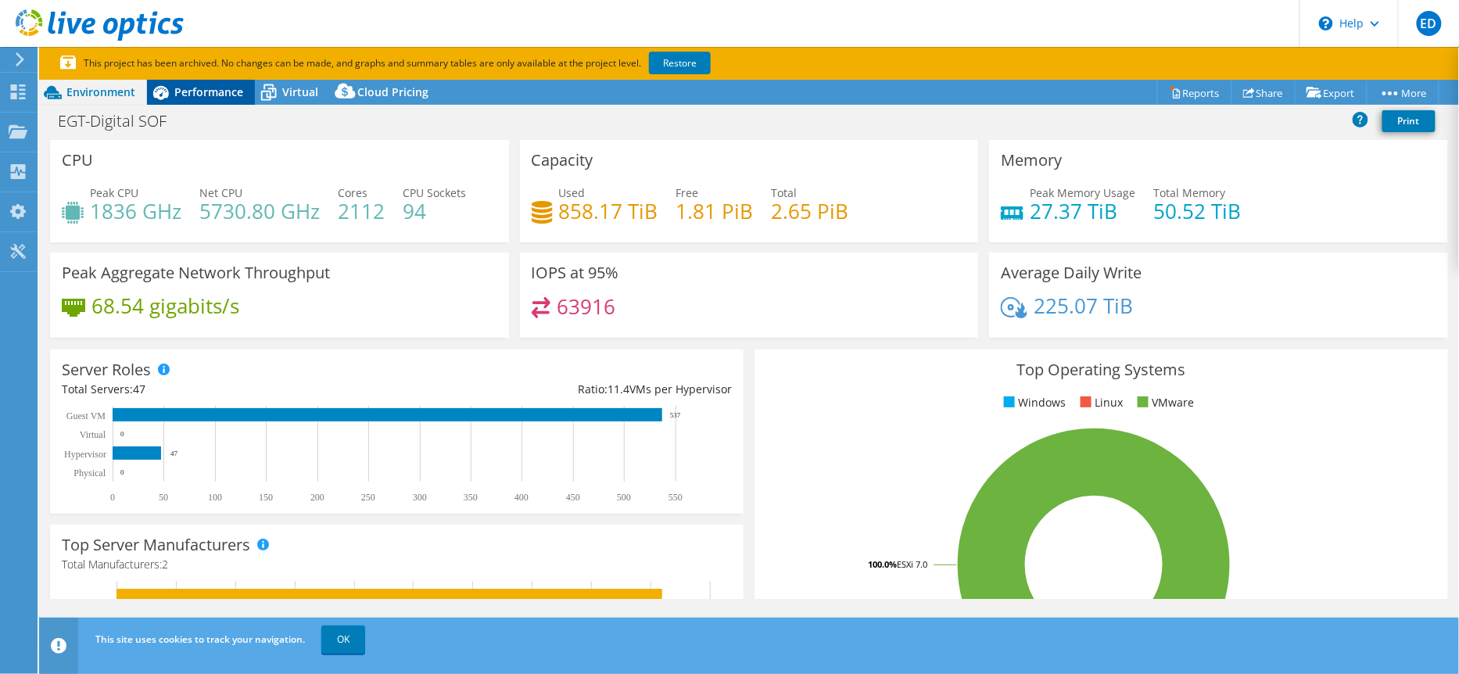
click at [201, 100] on div "Performance" at bounding box center [201, 92] width 108 height 25
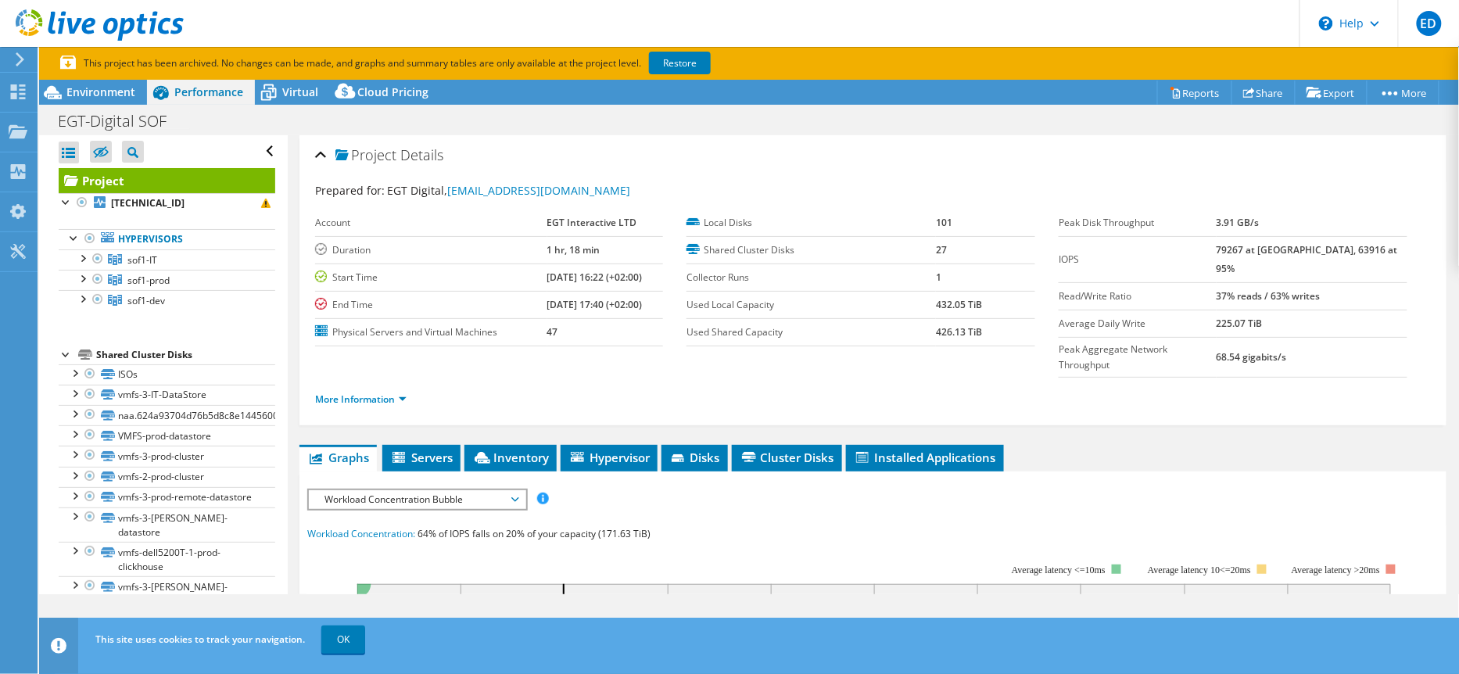
click at [585, 300] on b "[DATE] 17:40 (+02:00)" at bounding box center [594, 304] width 95 height 13
click at [585, 300] on b "12/17/2024, 17:40 (+02:00)" at bounding box center [594, 304] width 95 height 13
drag, startPoint x: 585, startPoint y: 300, endPoint x: 543, endPoint y: 271, distance: 51.2
click at [547, 271] on b "12/17/2024, 16:22 (+02:00)" at bounding box center [594, 276] width 95 height 13
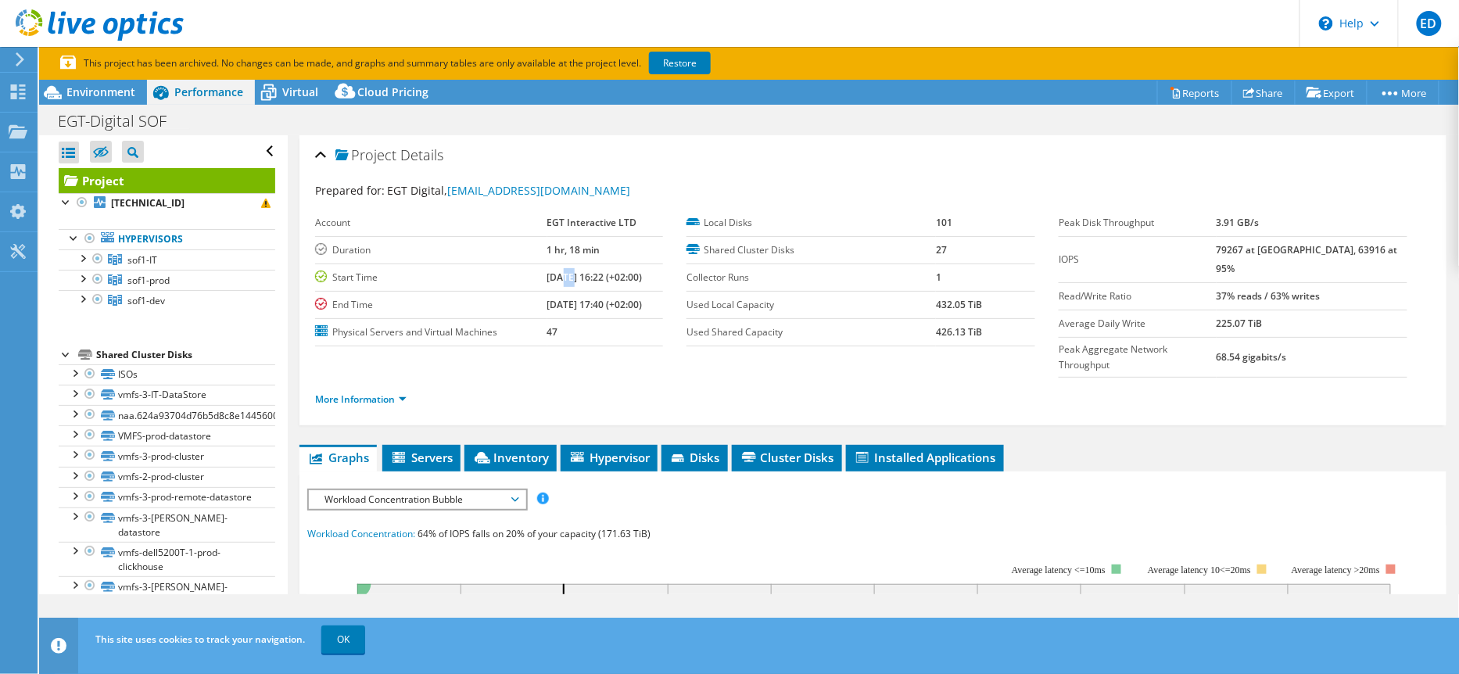
click at [547, 271] on b "12/17/2024, 16:22 (+02:00)" at bounding box center [594, 276] width 95 height 13
click at [12, 88] on use at bounding box center [18, 91] width 15 height 15
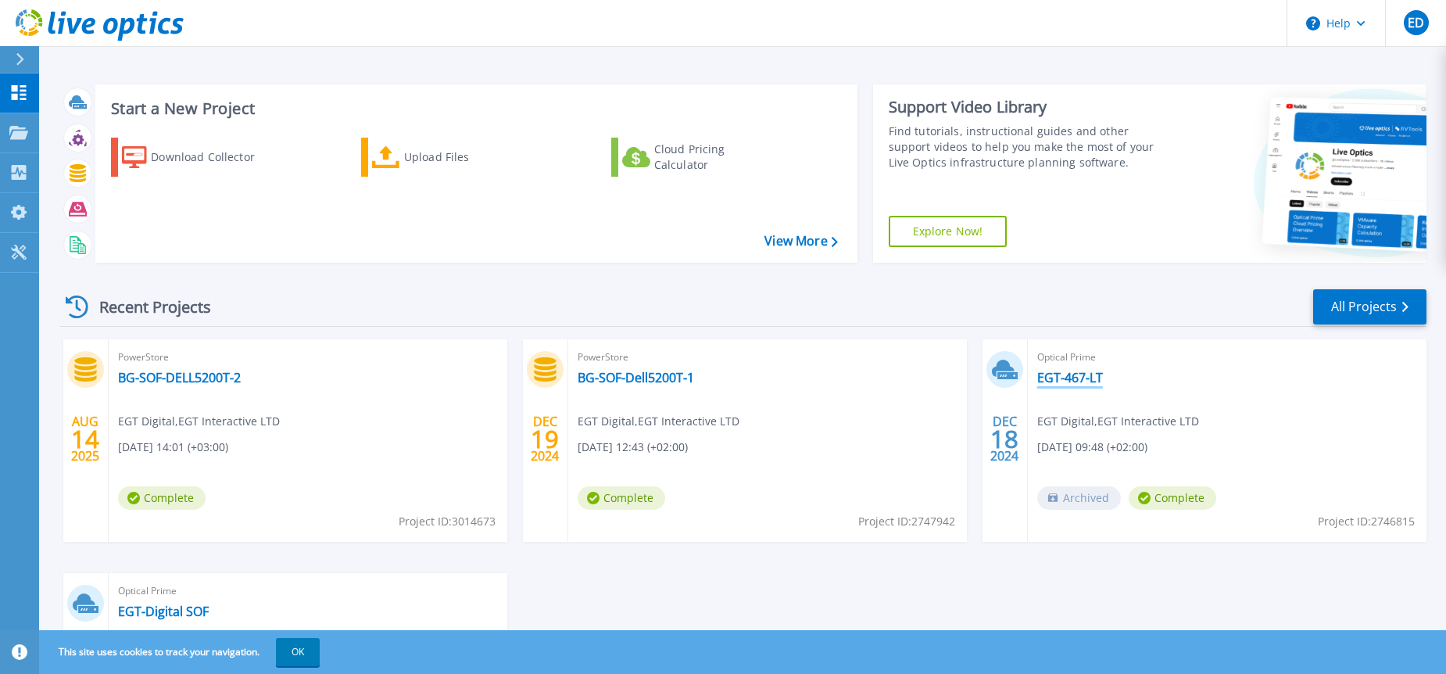
click at [1066, 372] on link "EGT-467-LT" at bounding box center [1070, 378] width 66 height 16
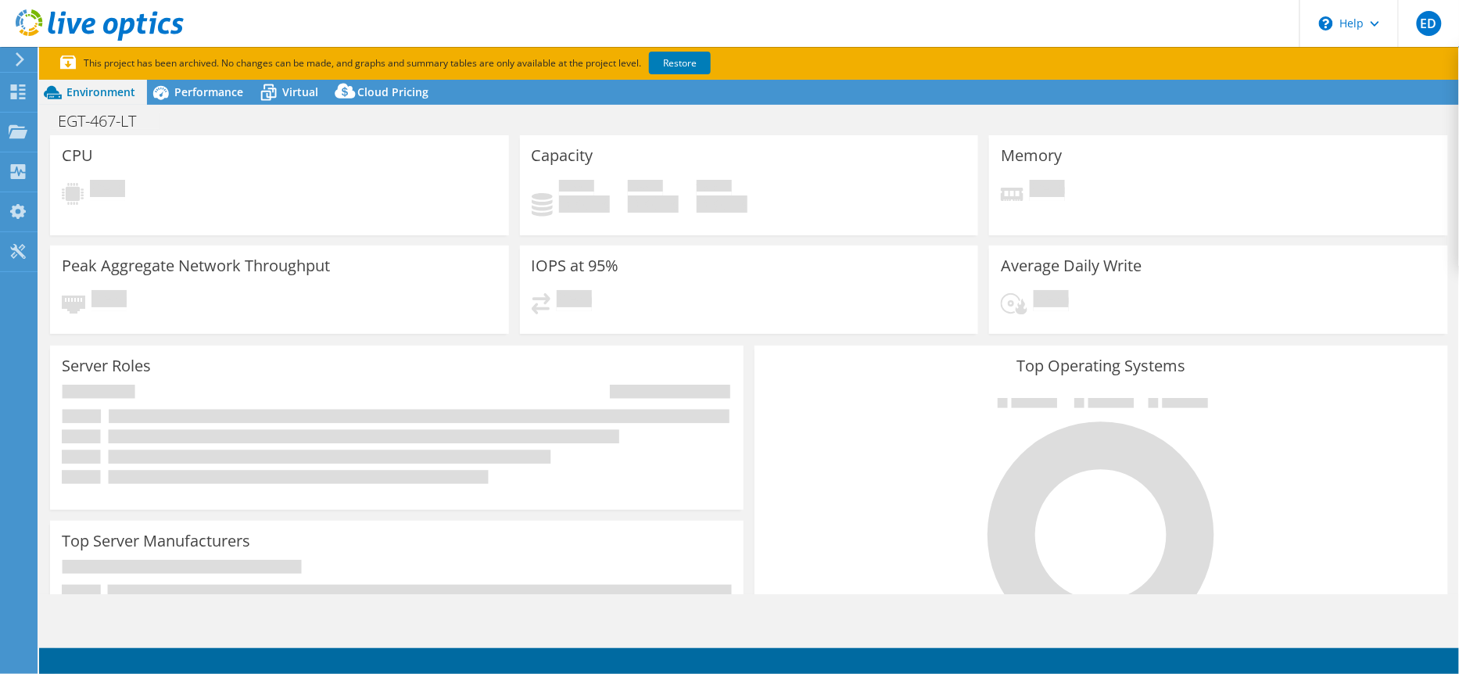
select select "USD"
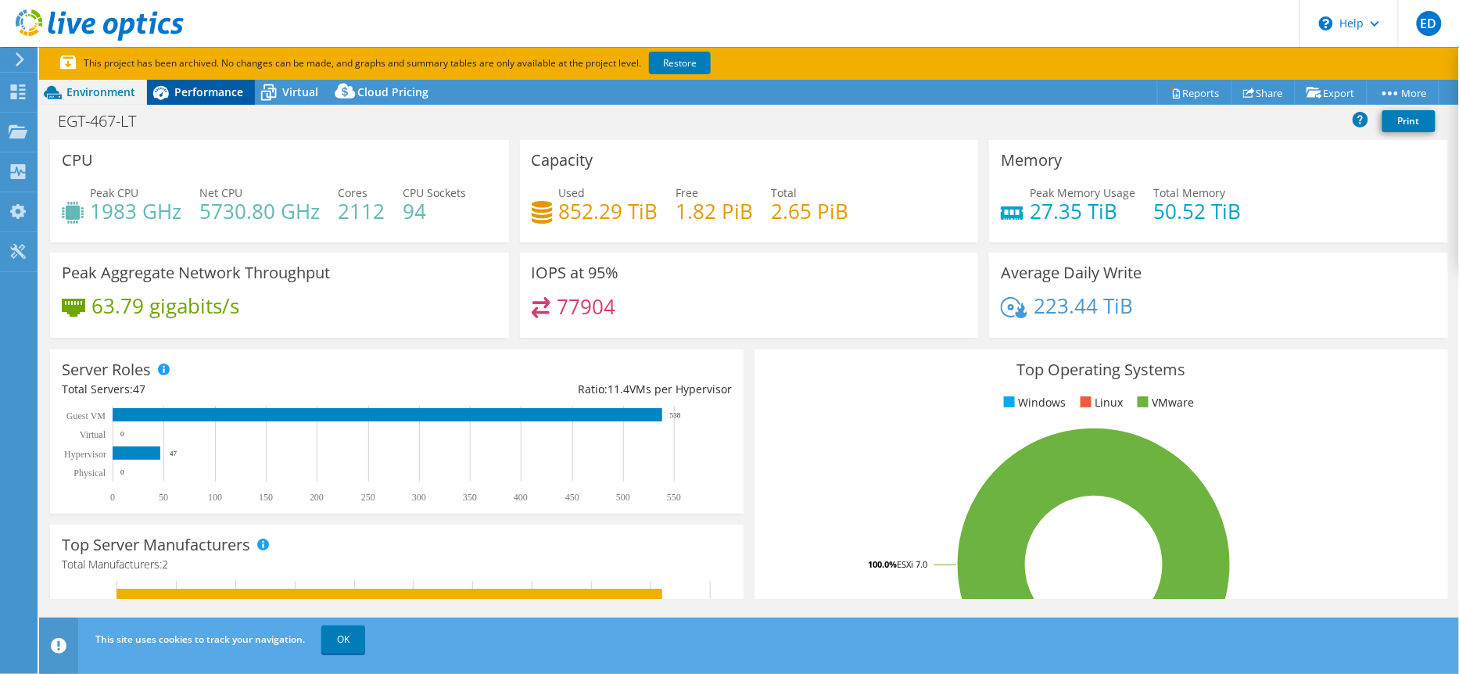
click at [211, 88] on span "Performance" at bounding box center [208, 91] width 69 height 15
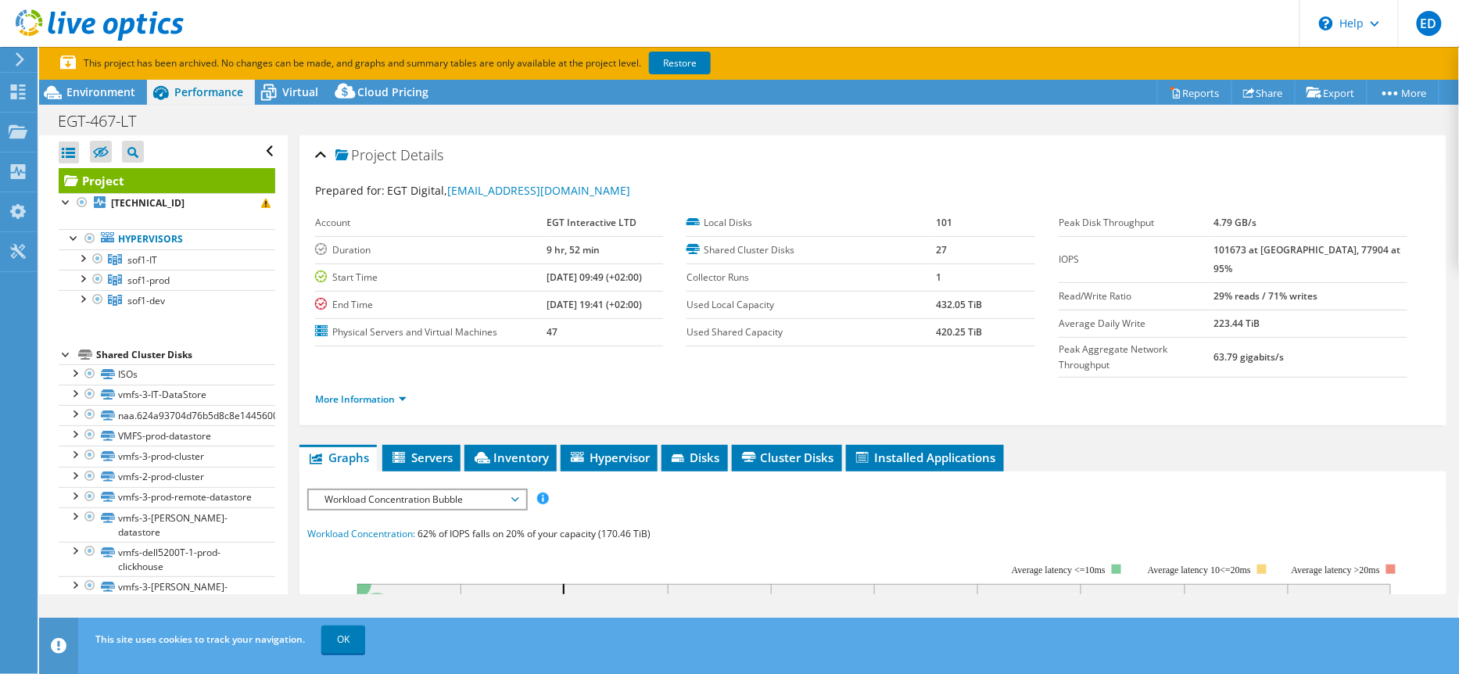
click at [525, 292] on td "End Time" at bounding box center [431, 304] width 232 height 27
